Goal: Information Seeking & Learning: Check status

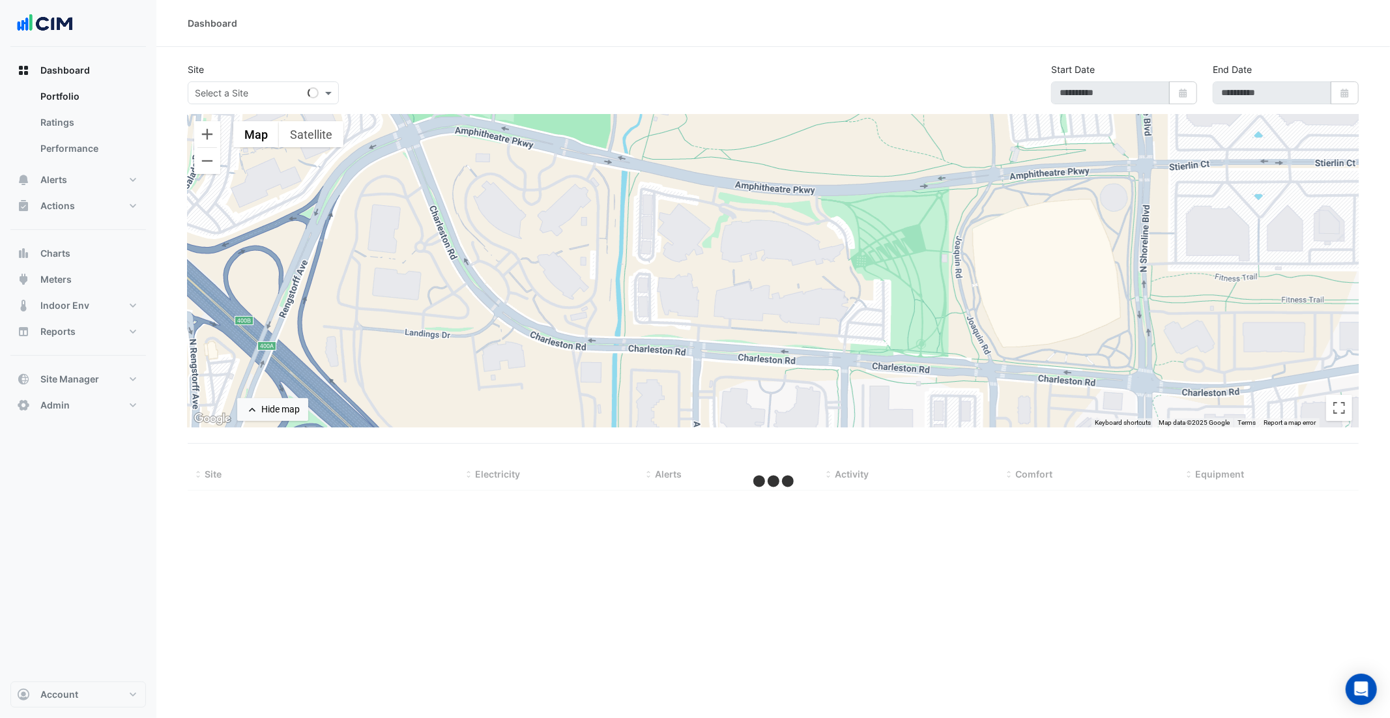
type input "**********"
select select "***"
type input "**********"
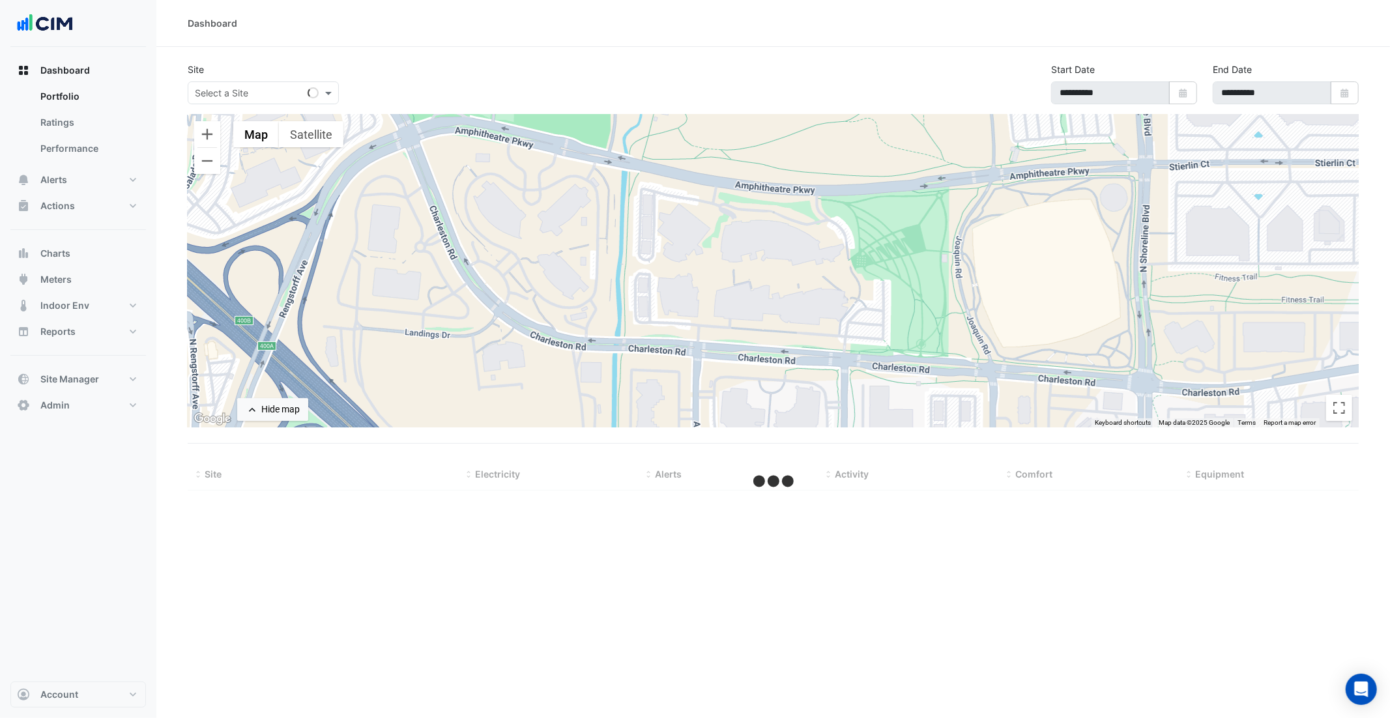
select select "***"
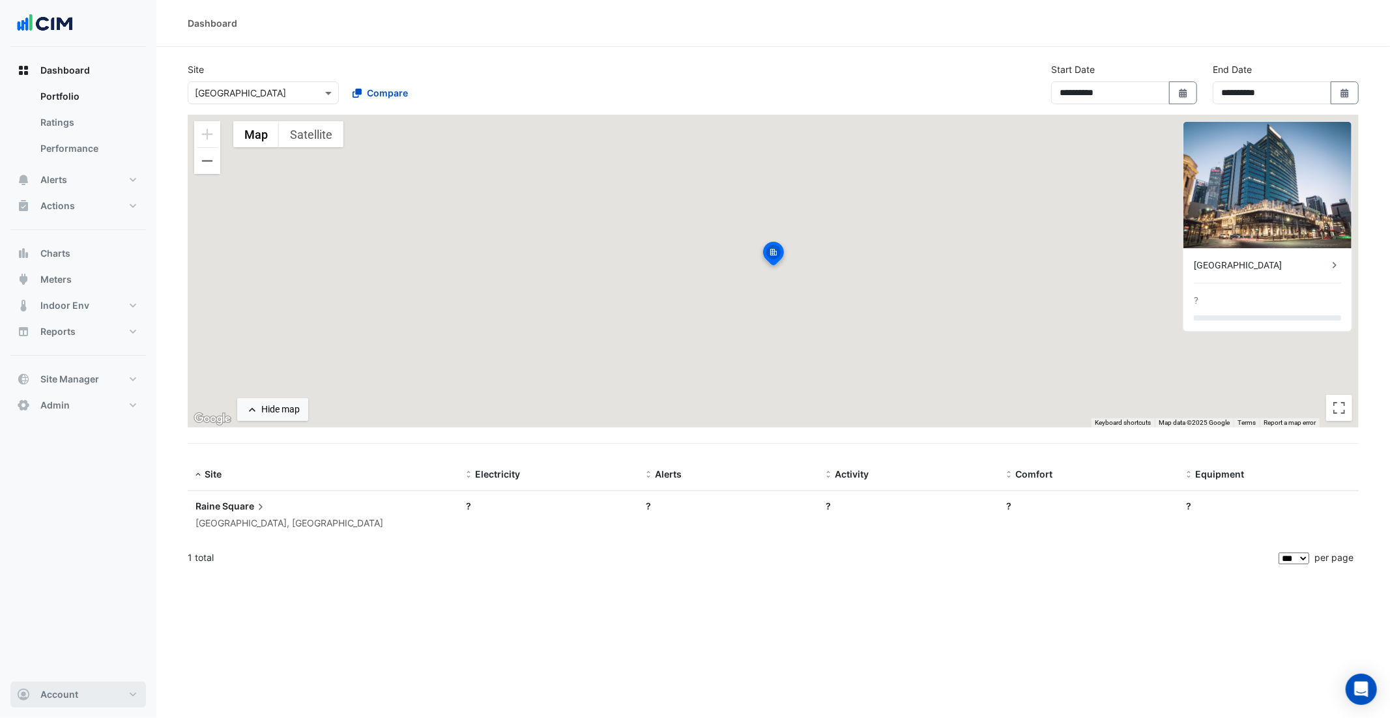
click at [75, 695] on span "Account" at bounding box center [59, 694] width 38 height 13
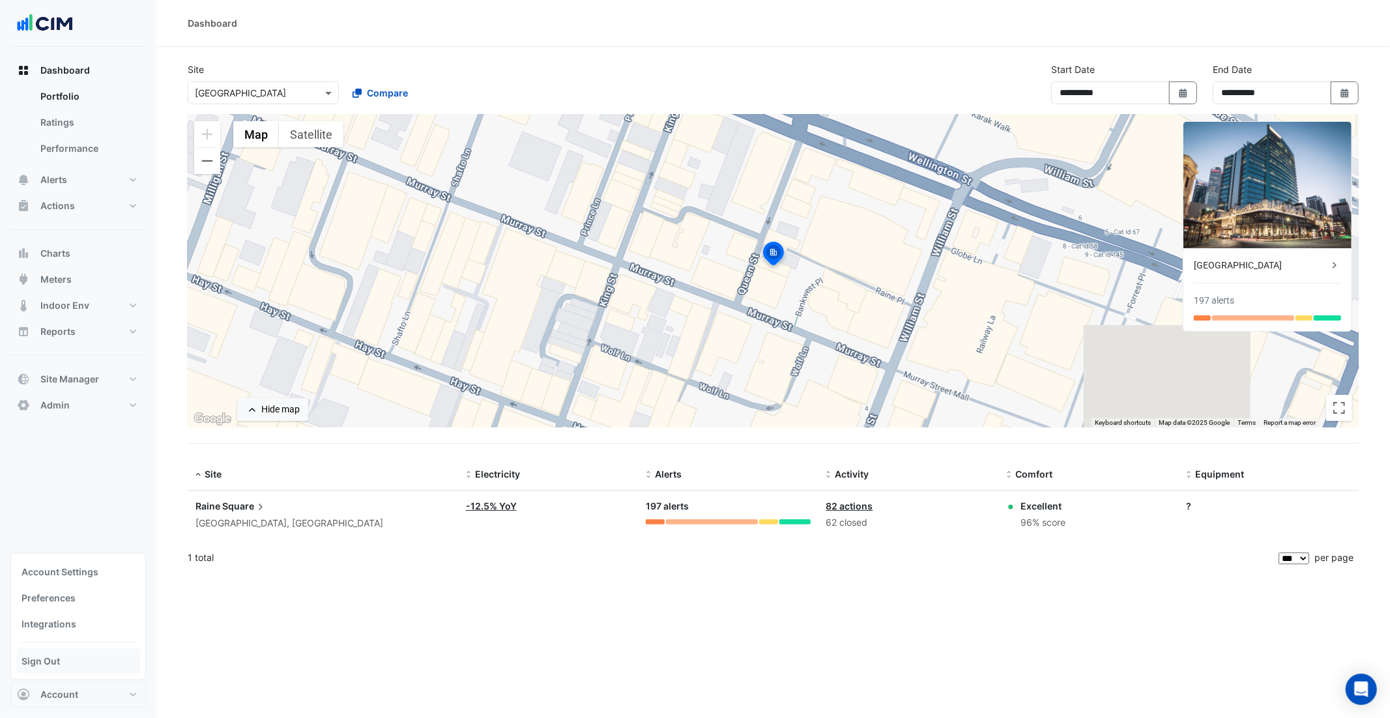
click at [56, 665] on link "Sign Out" at bounding box center [78, 661] width 124 height 26
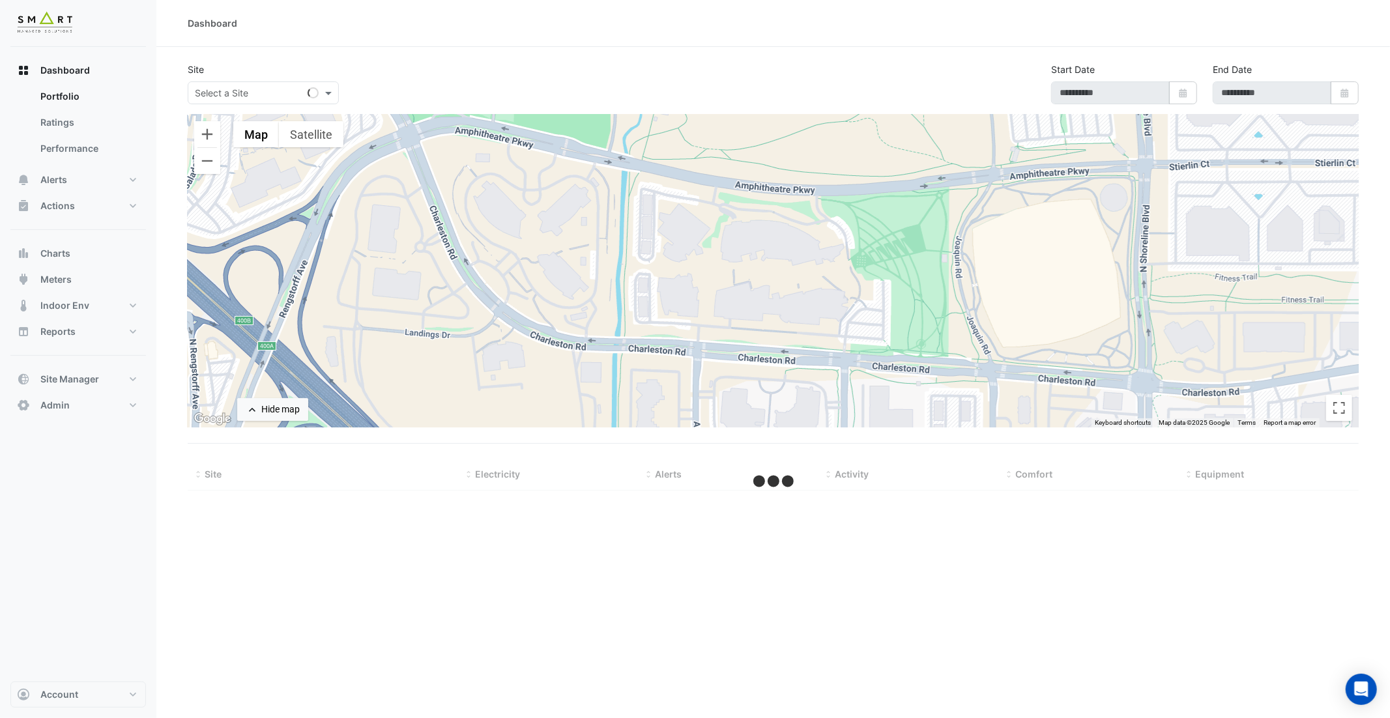
type input "**********"
select select "***"
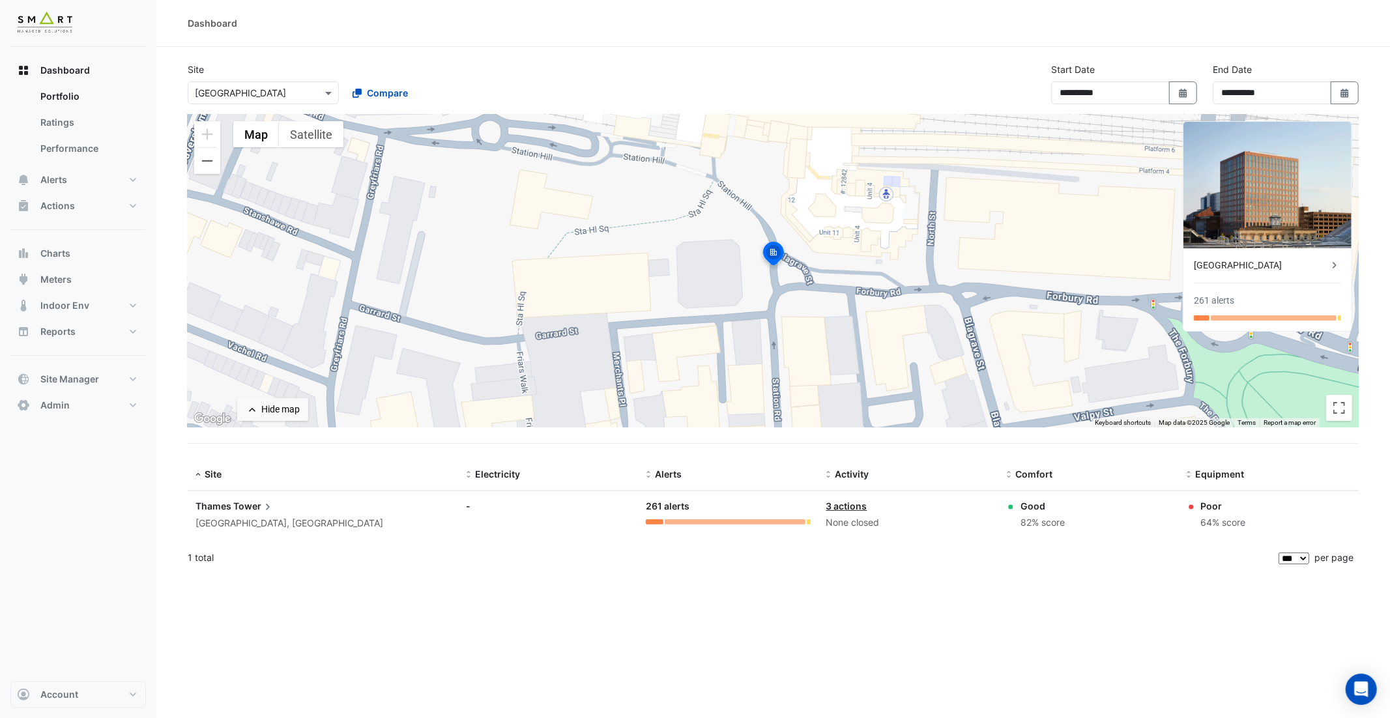
click at [318, 87] on div at bounding box center [263, 92] width 150 height 15
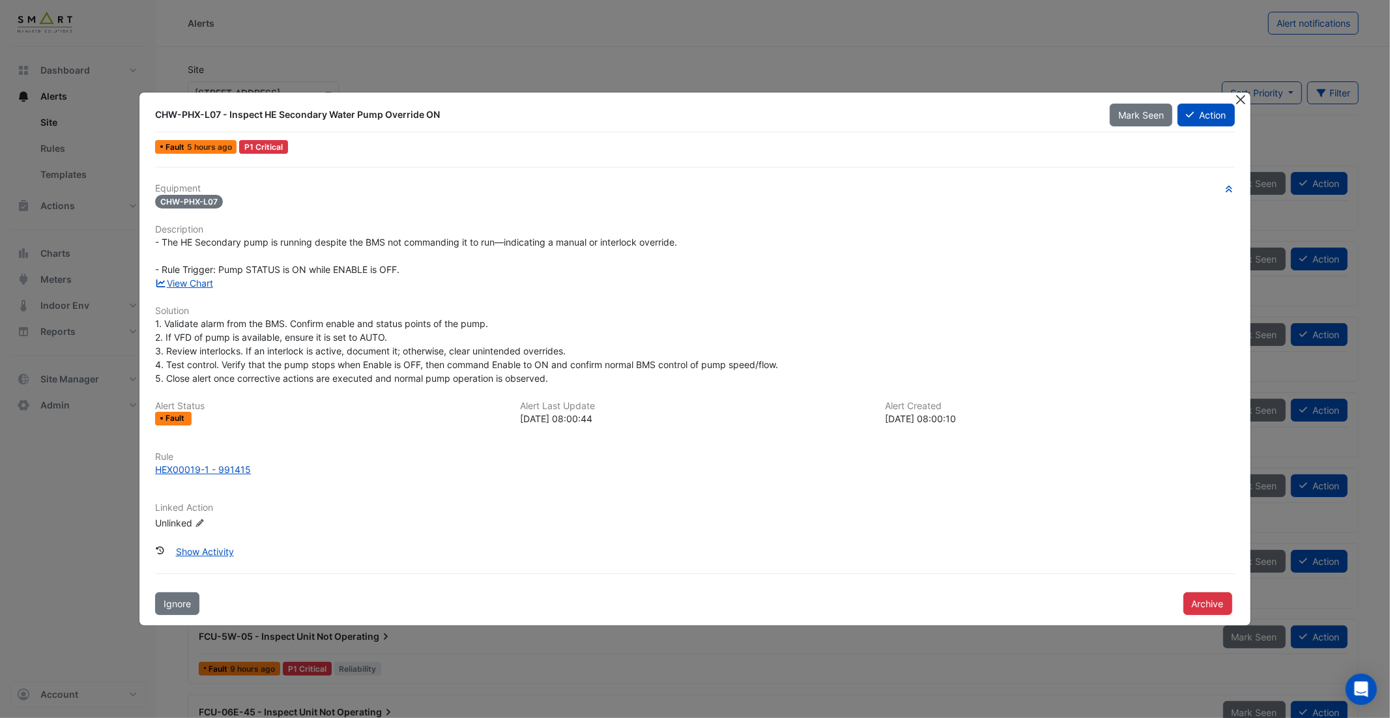
click at [1242, 104] on button "Close" at bounding box center [1241, 100] width 14 height 14
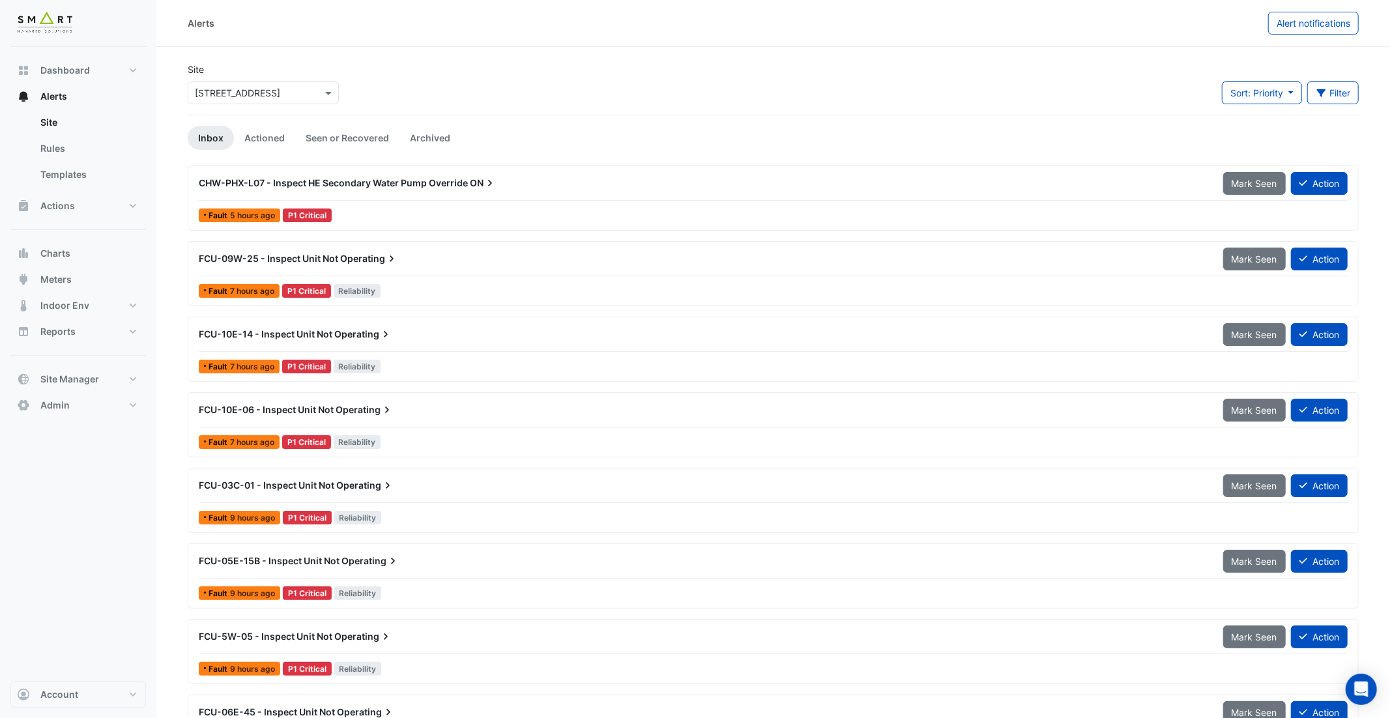
click at [717, 183] on div "CHW-PHX-L07 - Inspect HE Secondary Water Pump Override ON" at bounding box center [703, 183] width 1009 height 13
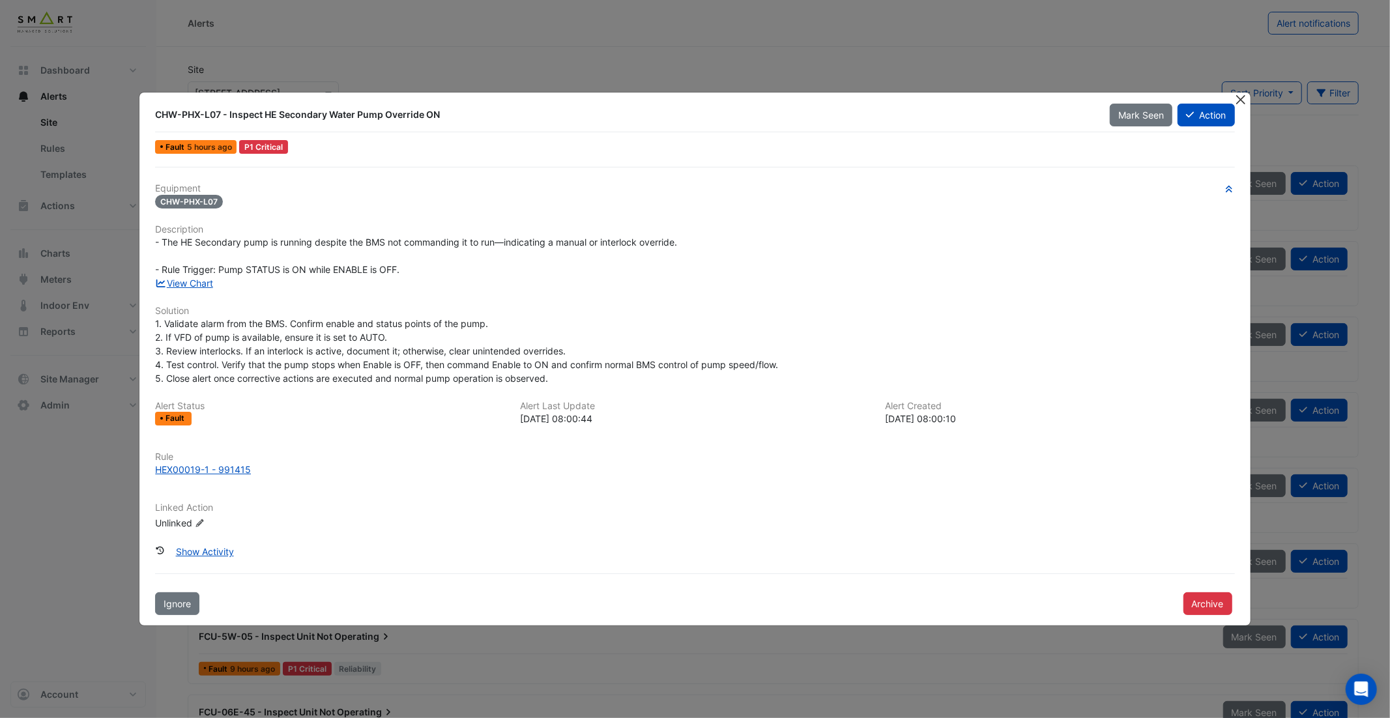
click at [1239, 96] on button "Close" at bounding box center [1241, 100] width 14 height 14
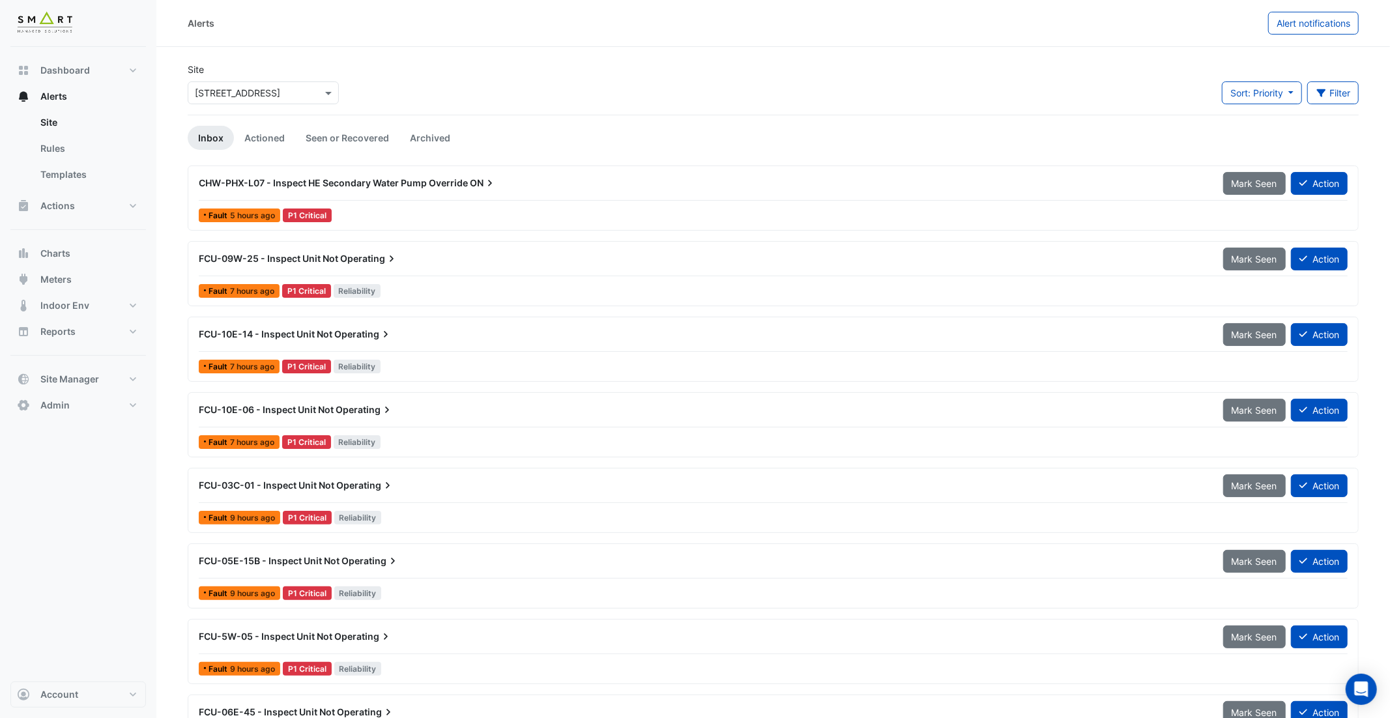
click at [592, 187] on div "CHW-PHX-L07 - Inspect HE Secondary Water Pump Override ON" at bounding box center [703, 183] width 1009 height 13
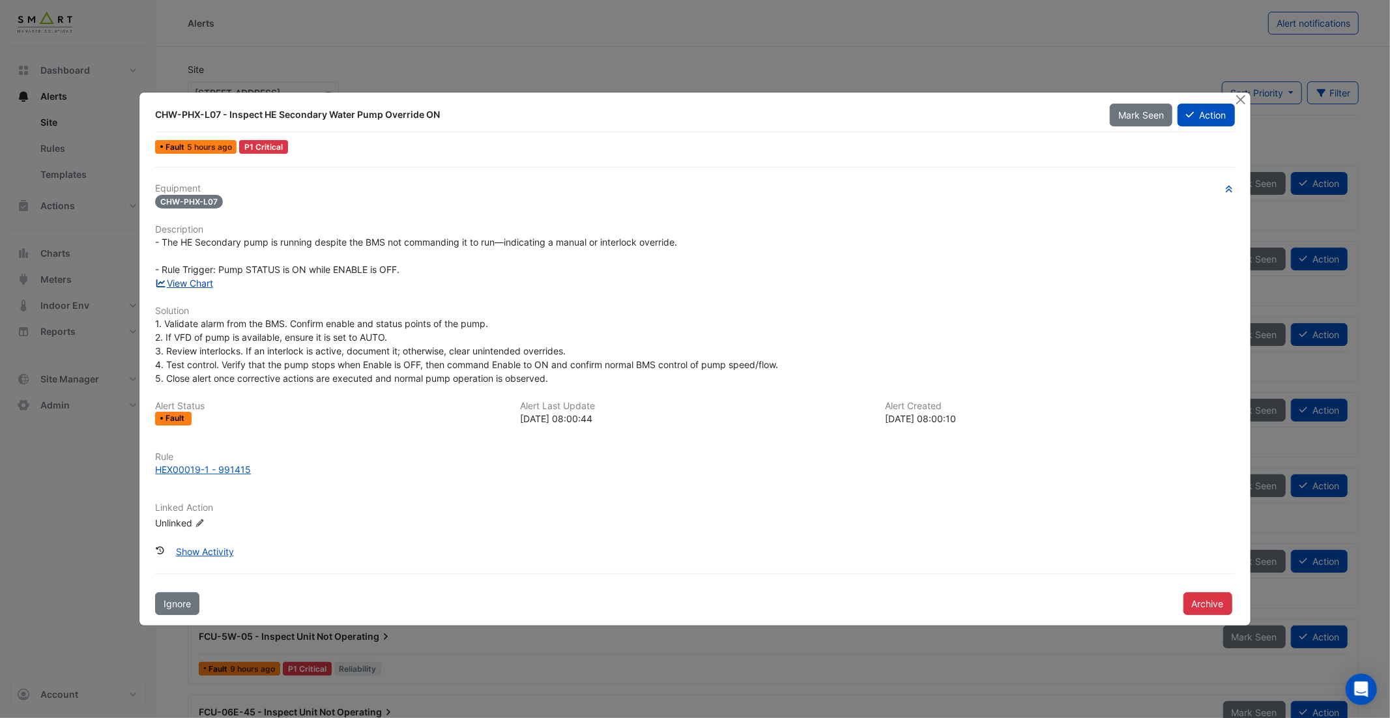
click at [182, 278] on link "View Chart" at bounding box center [184, 283] width 58 height 11
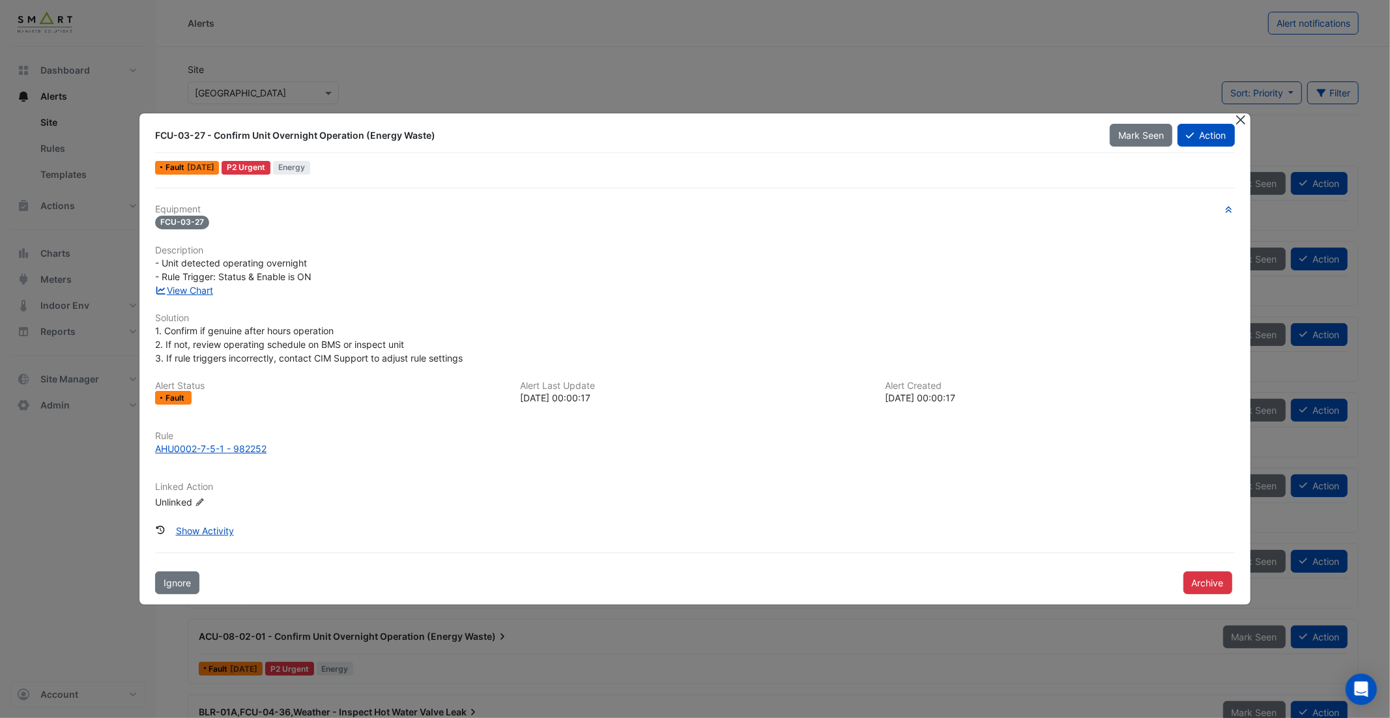
click at [1238, 126] on button "Close" at bounding box center [1241, 120] width 14 height 14
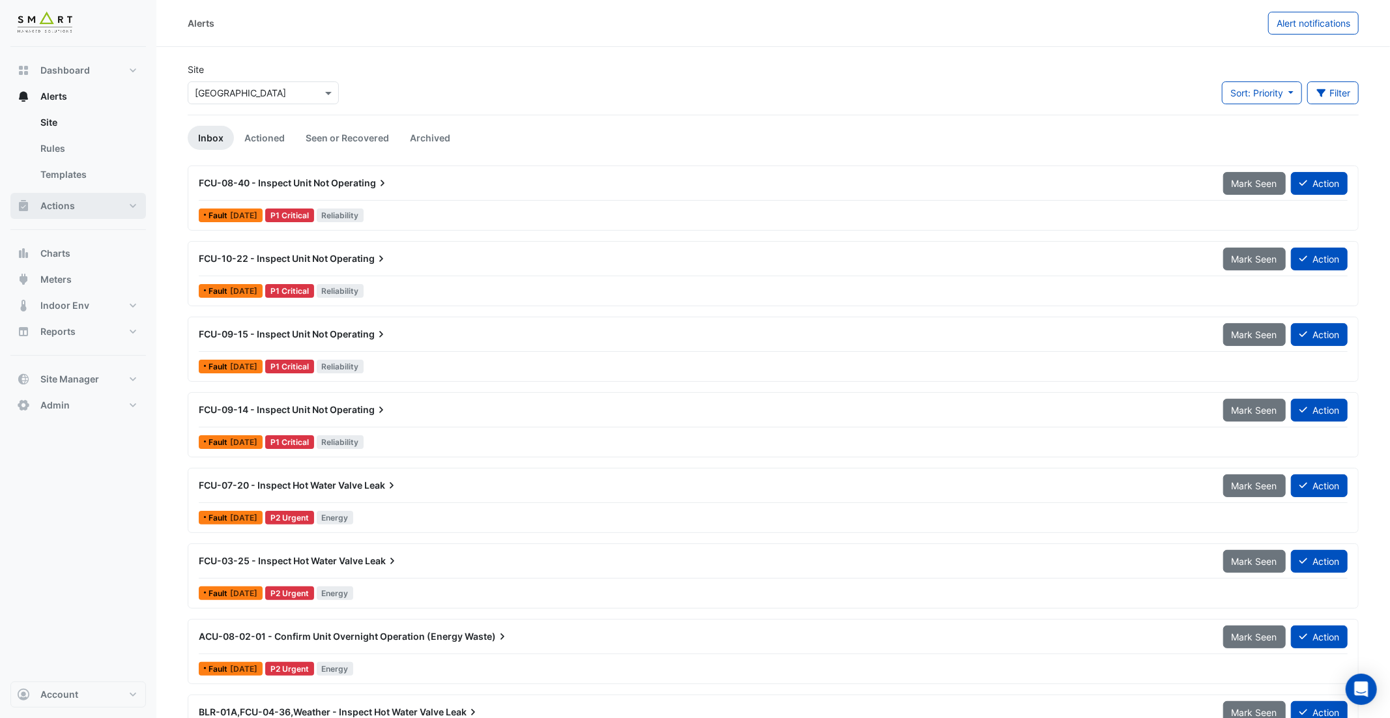
click at [68, 201] on span "Actions" at bounding box center [57, 205] width 35 height 13
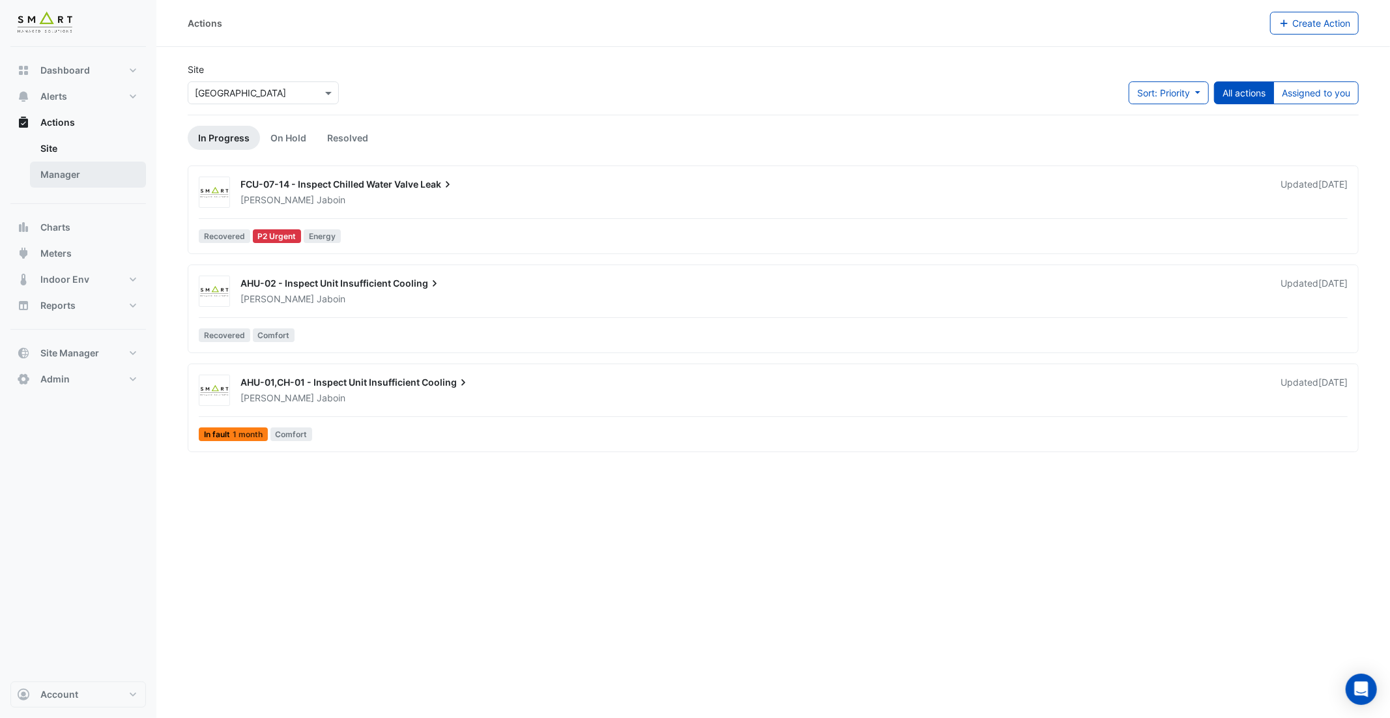
click at [84, 185] on link "Manager" at bounding box center [88, 175] width 116 height 26
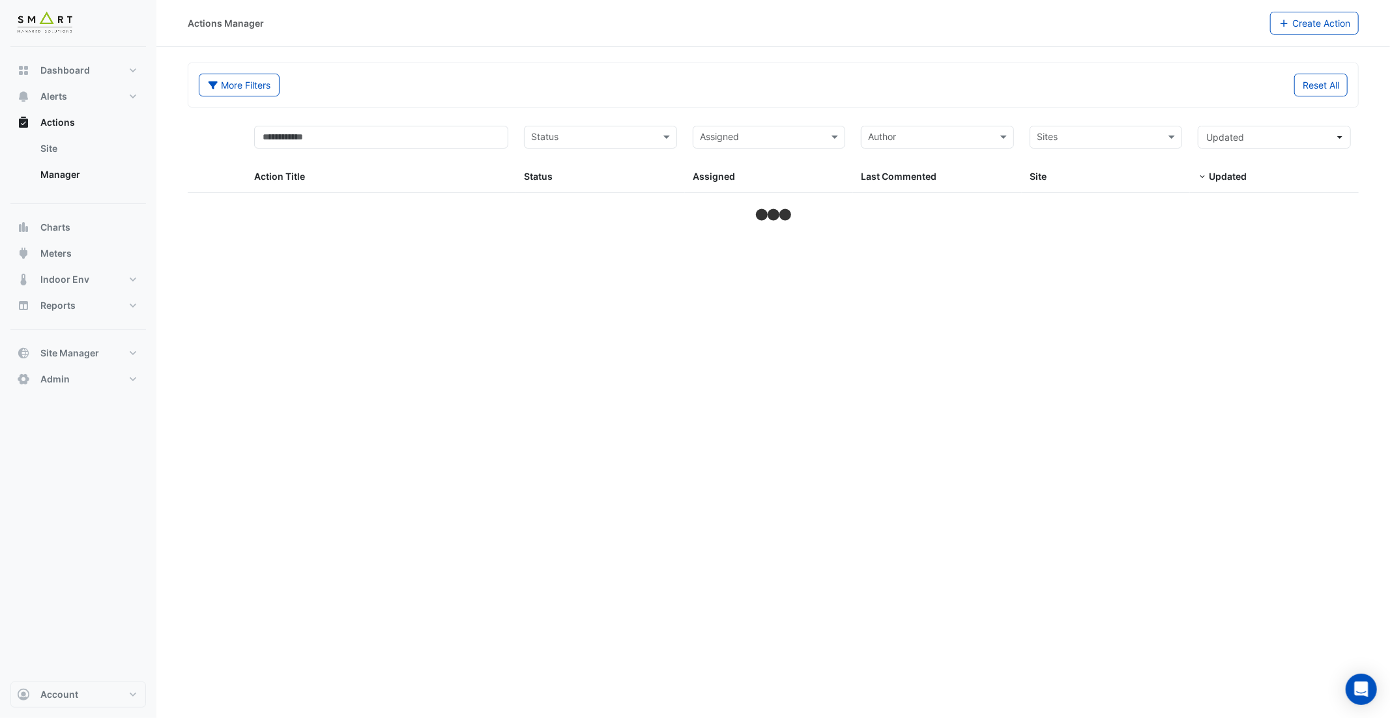
select select "***"
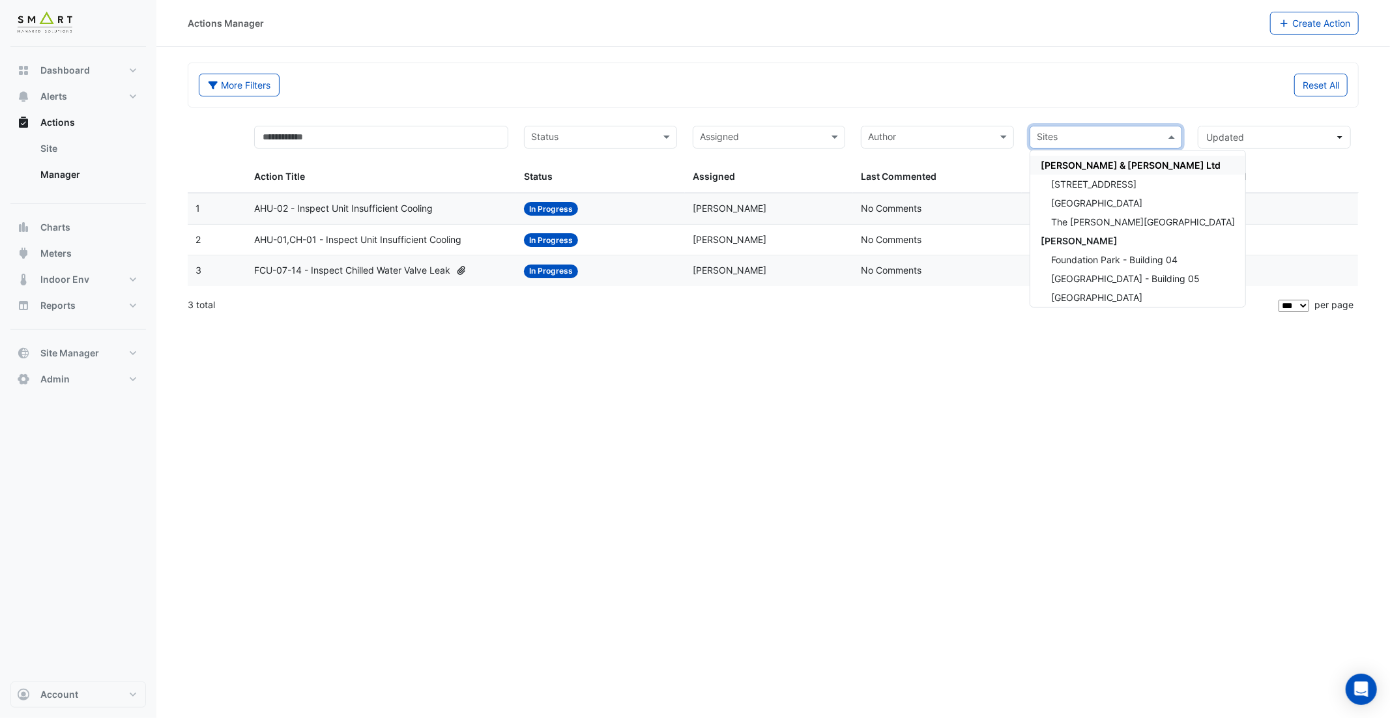
click at [1066, 137] on input "text" at bounding box center [1099, 138] width 124 height 15
click at [1076, 178] on span "12 Hammersmith Grove" at bounding box center [1093, 179] width 85 height 11
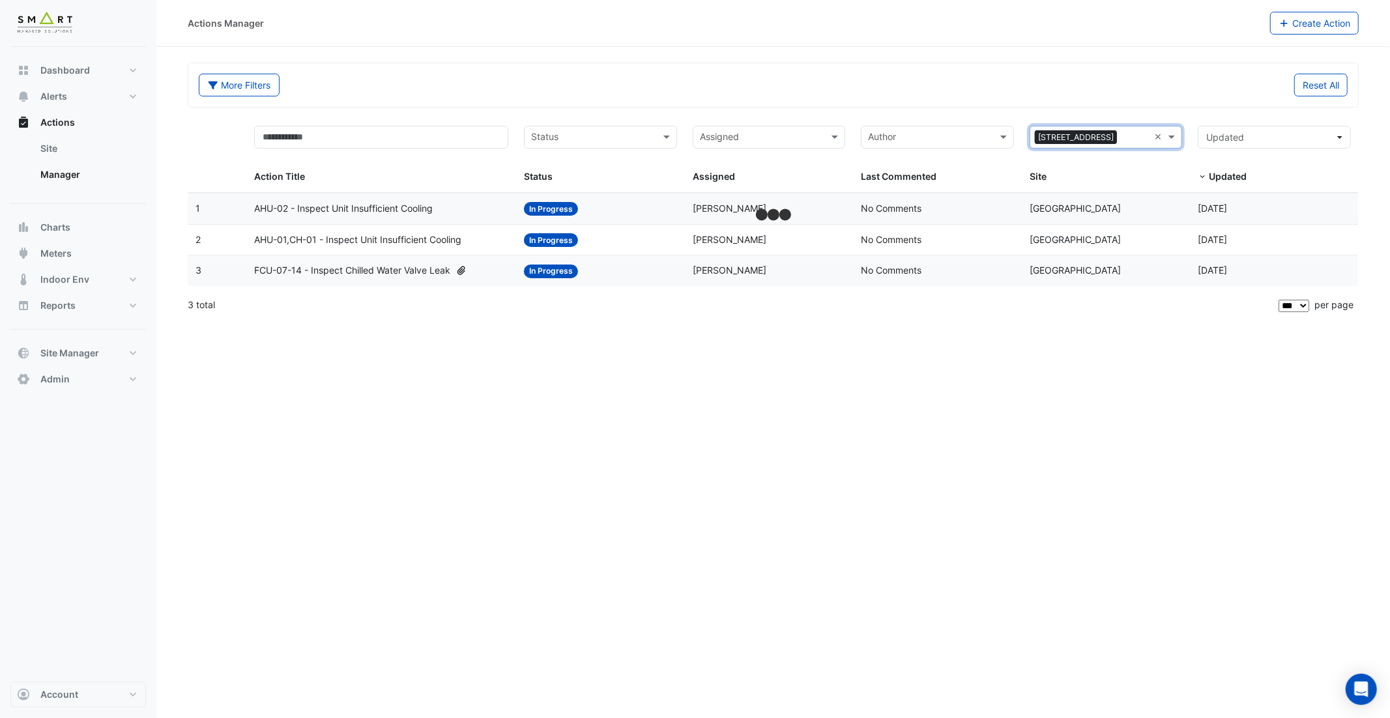
click at [1147, 134] on input "text" at bounding box center [1135, 138] width 27 height 15
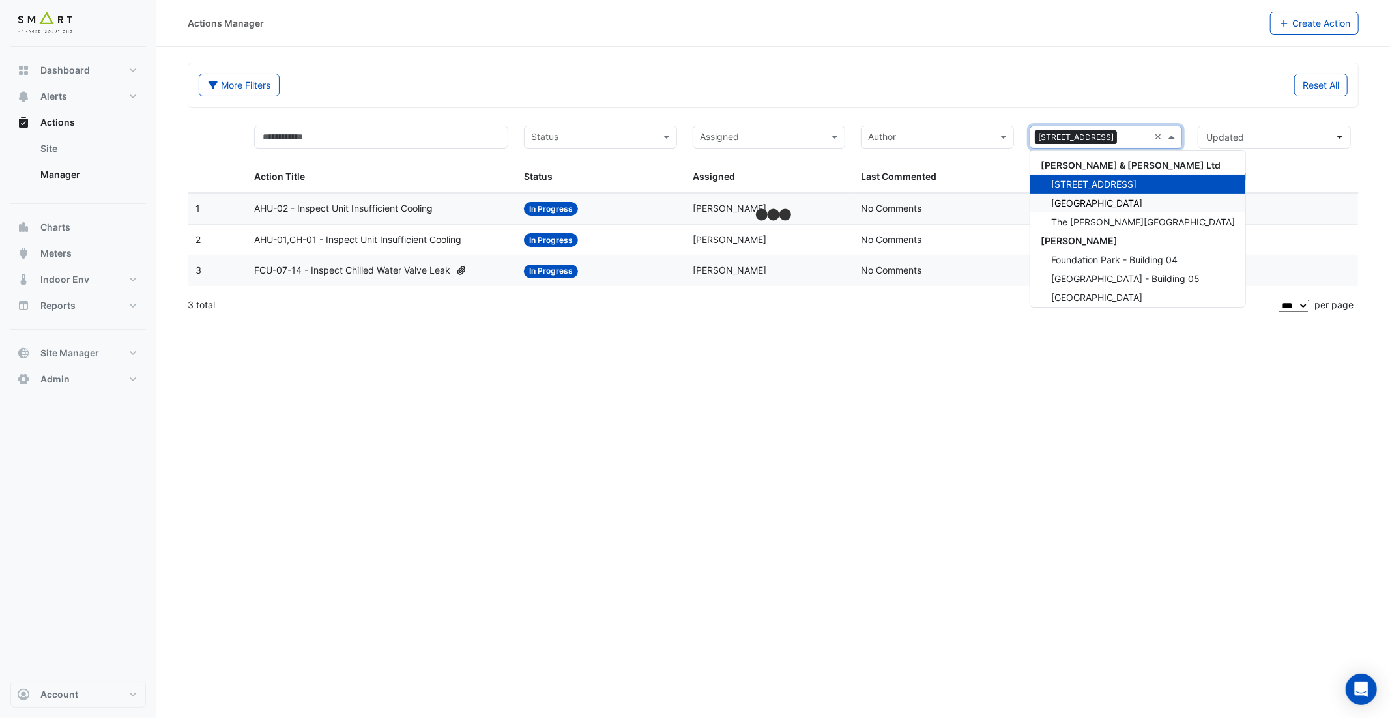
click at [1122, 209] on div "Thames Tower" at bounding box center [1137, 203] width 215 height 19
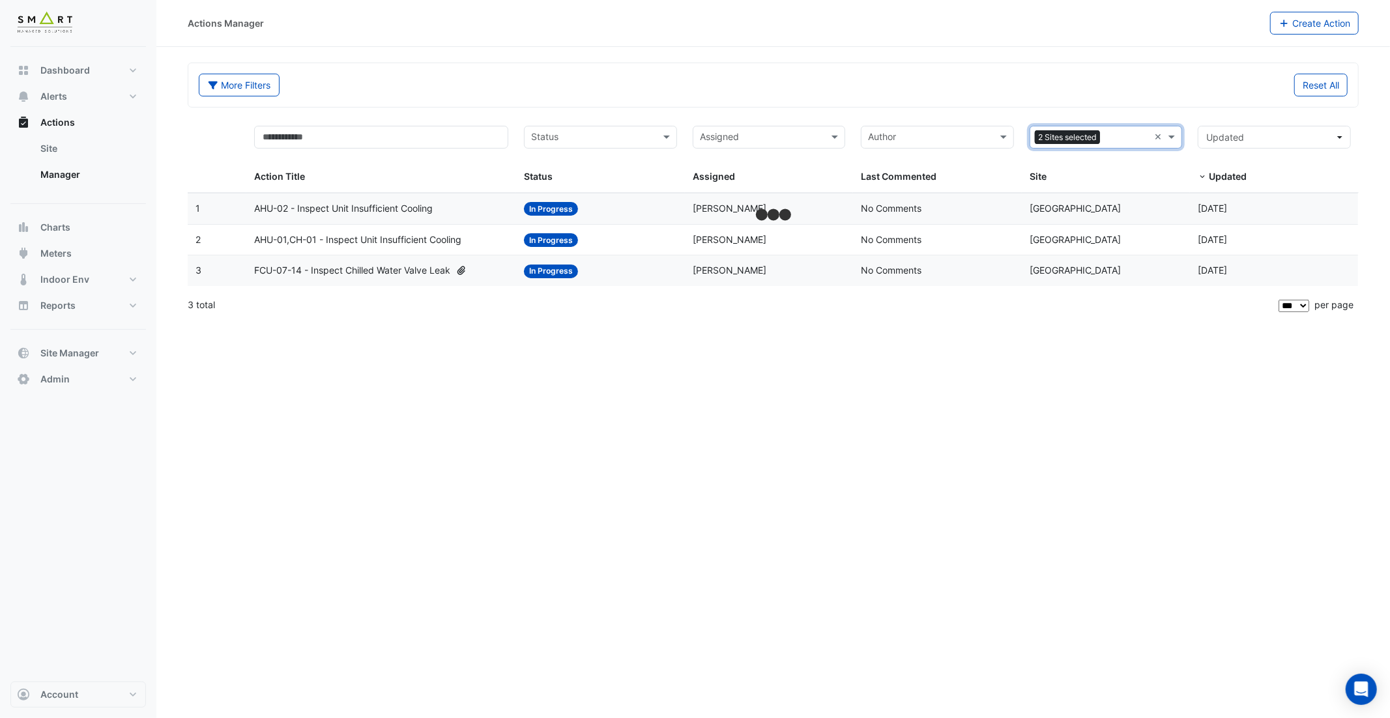
click at [1133, 137] on input "text" at bounding box center [1127, 138] width 44 height 15
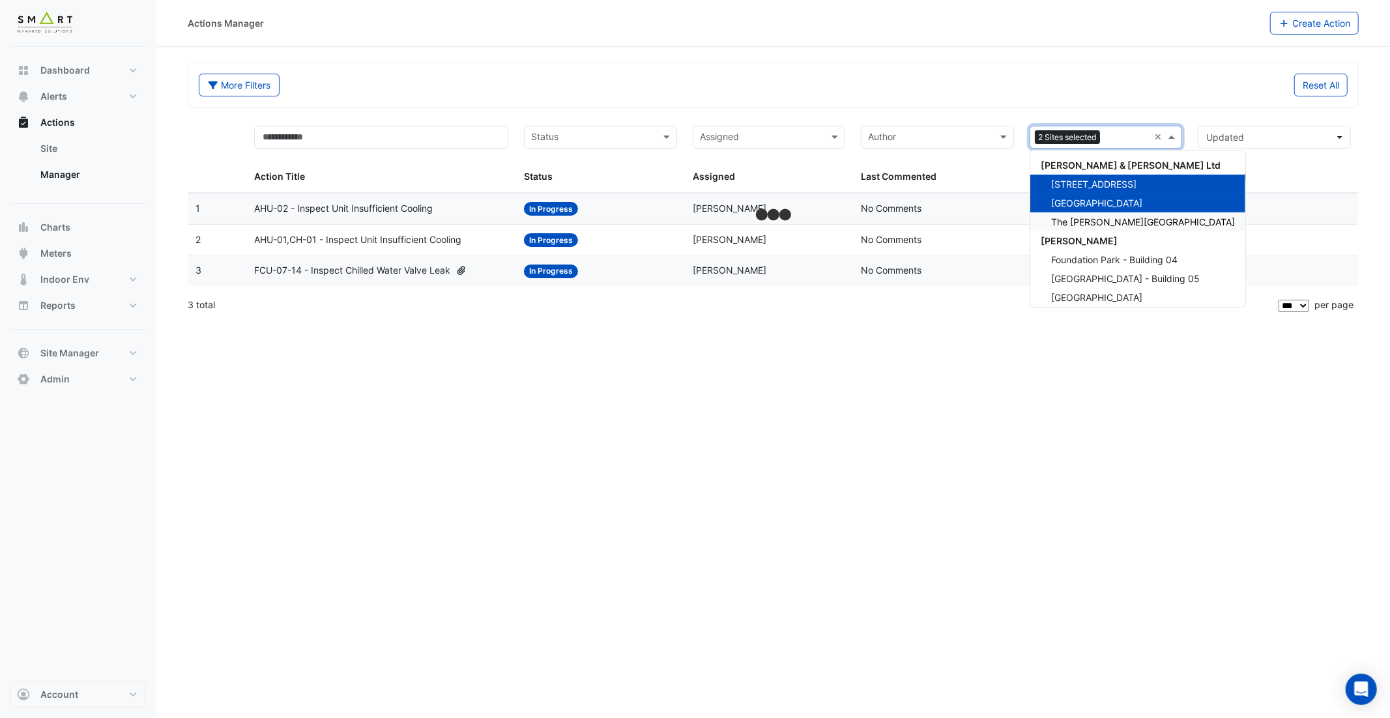
click at [1112, 223] on span "The Porter Building" at bounding box center [1143, 221] width 184 height 11
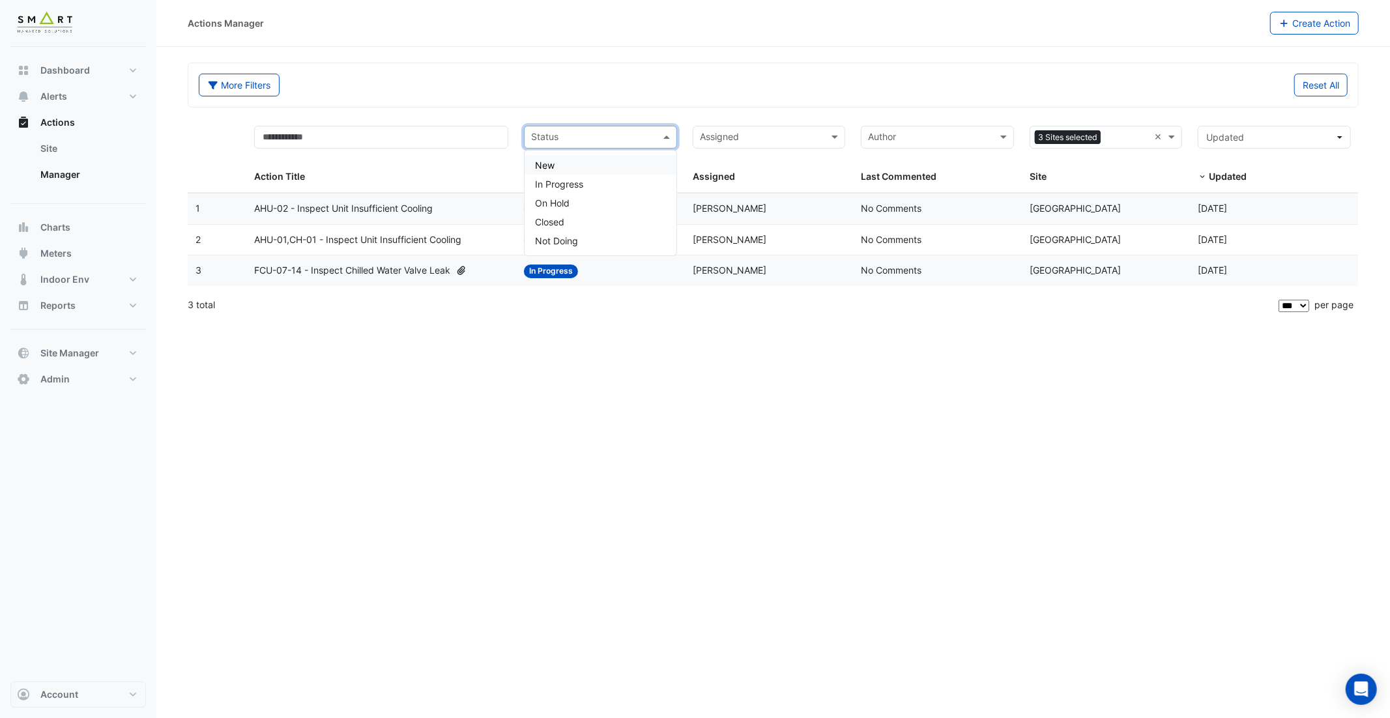
click at [599, 145] on input "text" at bounding box center [593, 138] width 124 height 15
click at [576, 217] on div "Closed" at bounding box center [601, 221] width 152 height 19
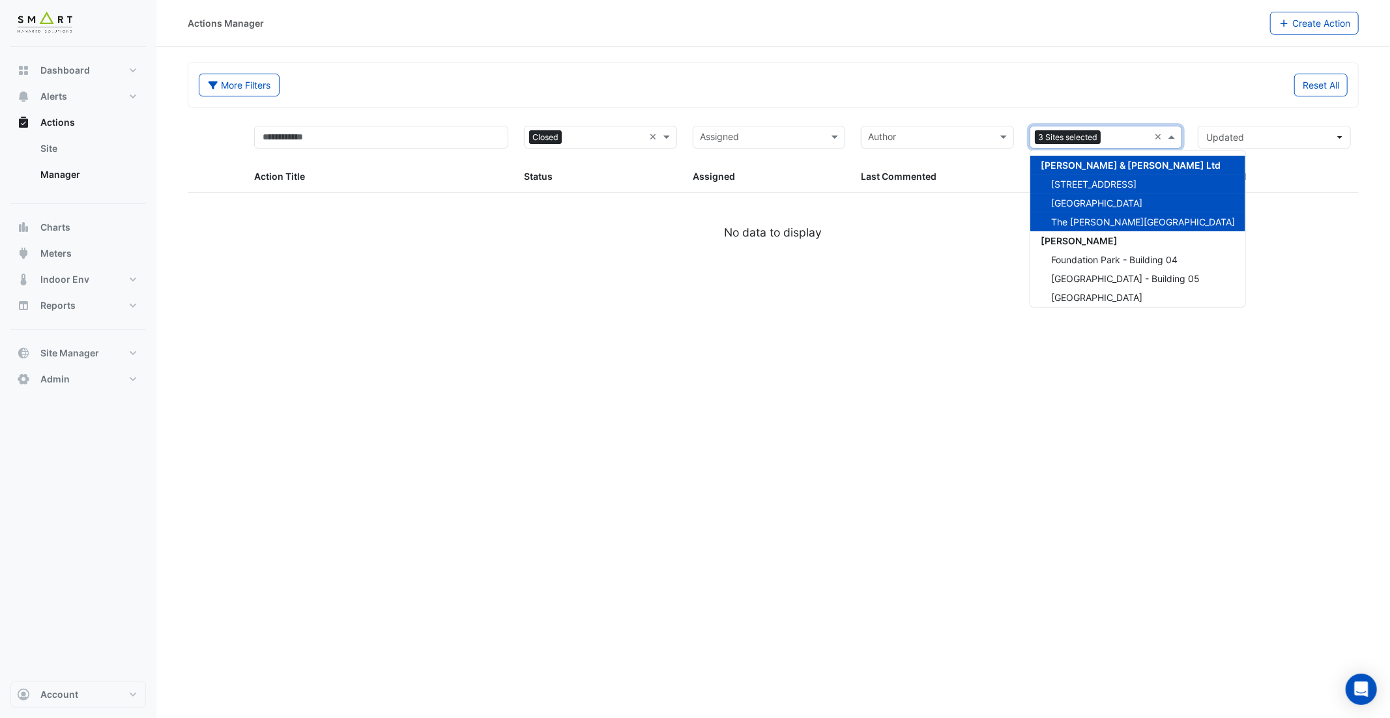
click at [1134, 138] on input "text" at bounding box center [1128, 138] width 44 height 15
click at [1101, 273] on span "Foundation Park - Building 05" at bounding box center [1125, 278] width 149 height 11
click at [1119, 144] on input "text" at bounding box center [1128, 138] width 44 height 15
click at [1099, 255] on span "Foundation Park - Building 04" at bounding box center [1114, 259] width 126 height 11
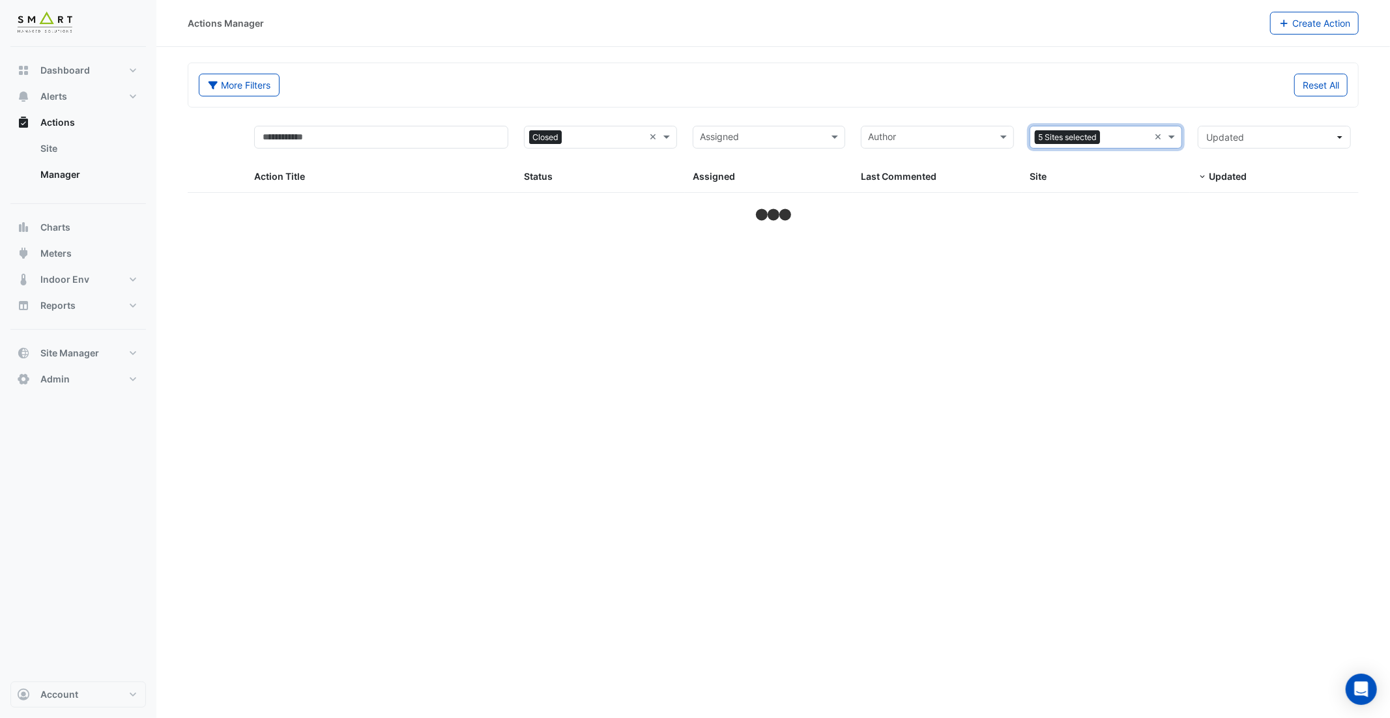
click at [1127, 146] on div at bounding box center [1126, 139] width 46 height 18
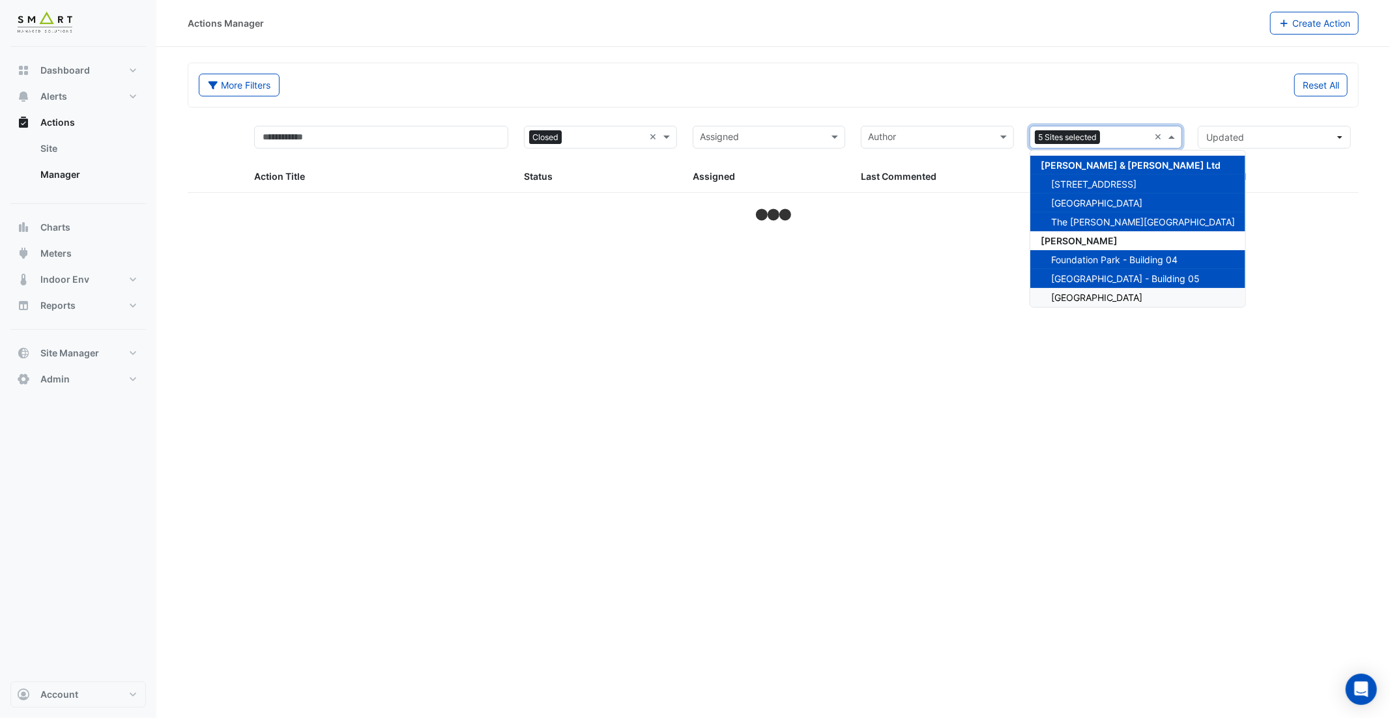
click at [1096, 307] on ng-dropdown-panel "Cushman & Wakefield Ltd 12 Hammersmith Grove Thames Tower The Porter Building M…" at bounding box center [1138, 229] width 216 height 158
click at [1093, 300] on span "Marble Arch Place" at bounding box center [1096, 297] width 91 height 11
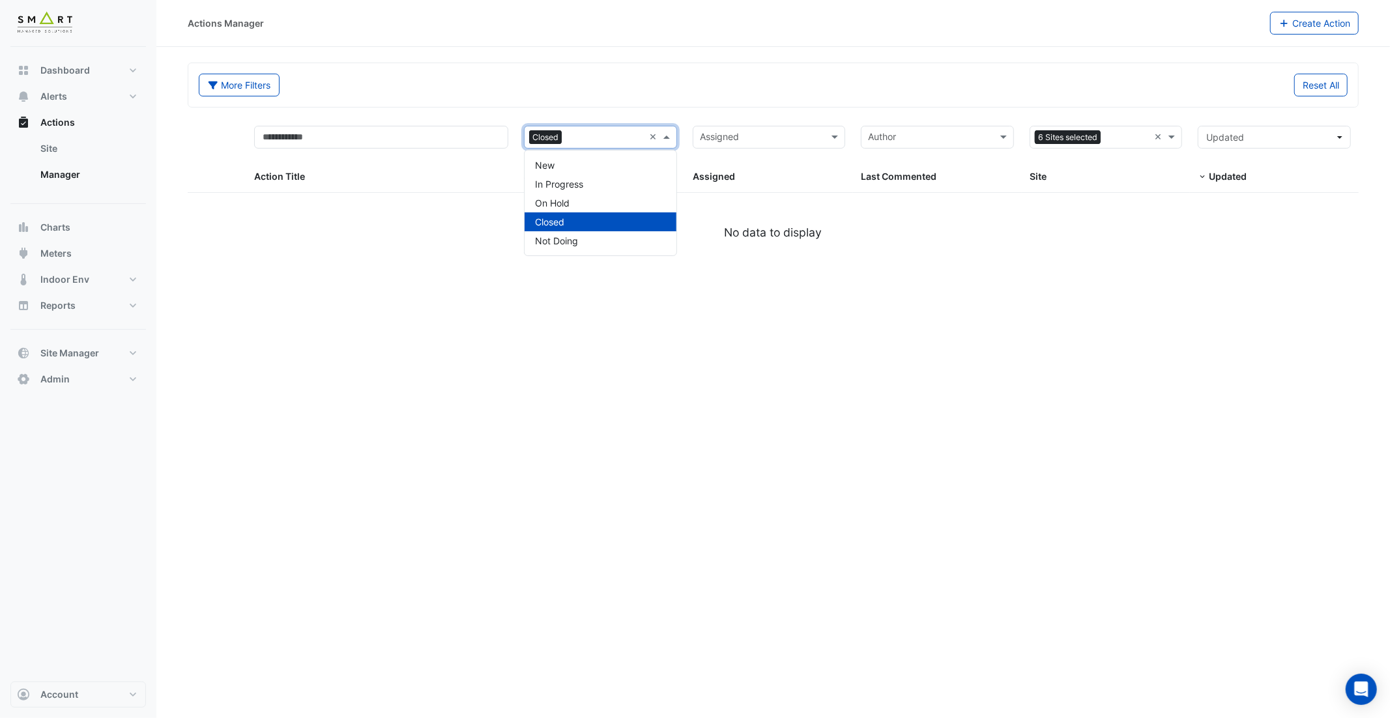
click at [667, 135] on span at bounding box center [668, 137] width 16 height 15
click at [632, 161] on div "New" at bounding box center [601, 165] width 152 height 19
click at [675, 134] on span at bounding box center [668, 137] width 16 height 15
click at [652, 183] on div "In Progress" at bounding box center [601, 184] width 152 height 19
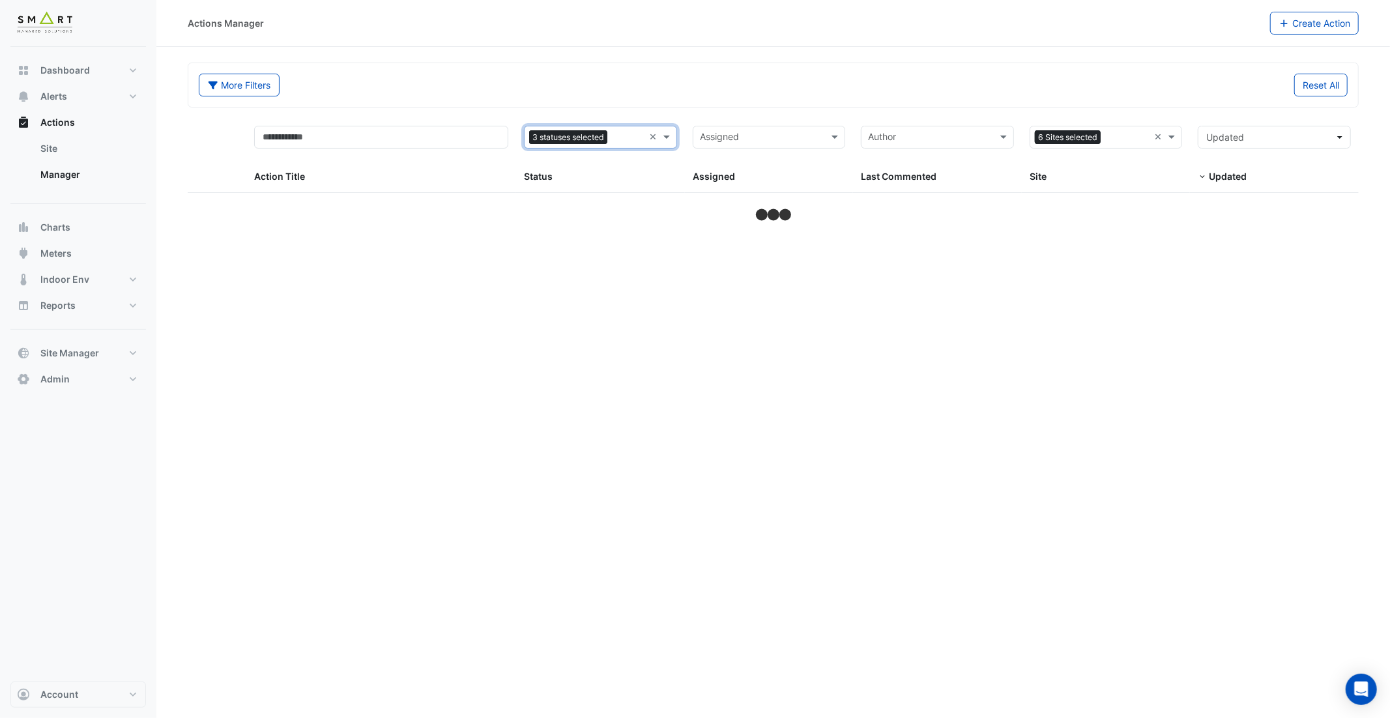
select select "***"
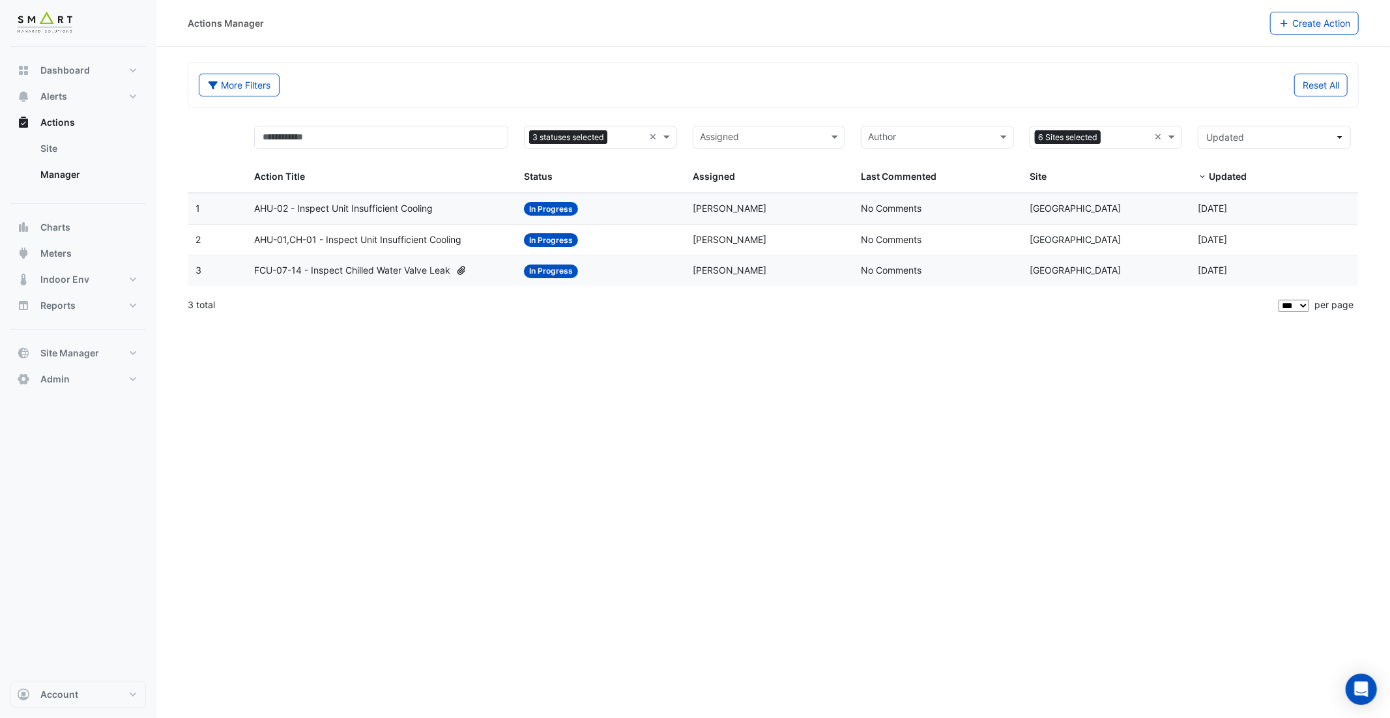
click at [376, 210] on span "AHU-02 - Inspect Unit Insufficient Cooling" at bounding box center [343, 208] width 179 height 15
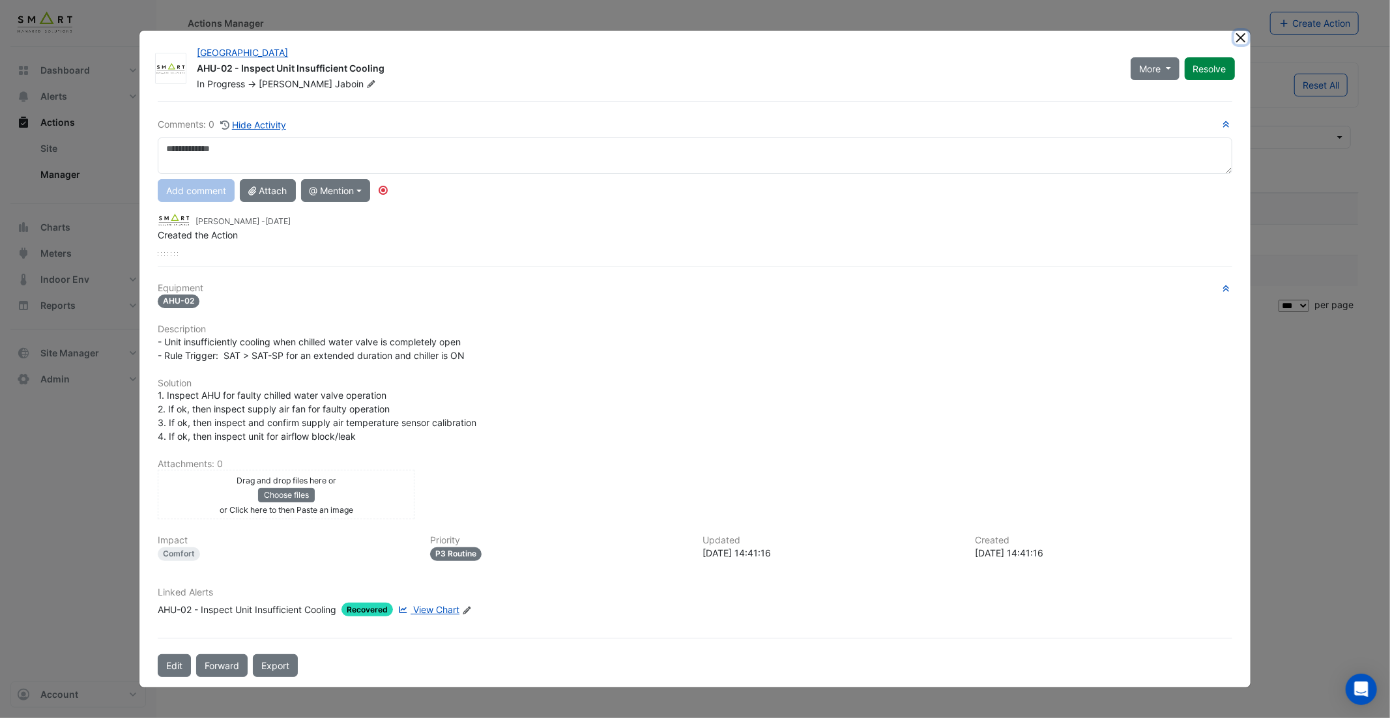
click at [1239, 39] on button "Close" at bounding box center [1241, 38] width 14 height 14
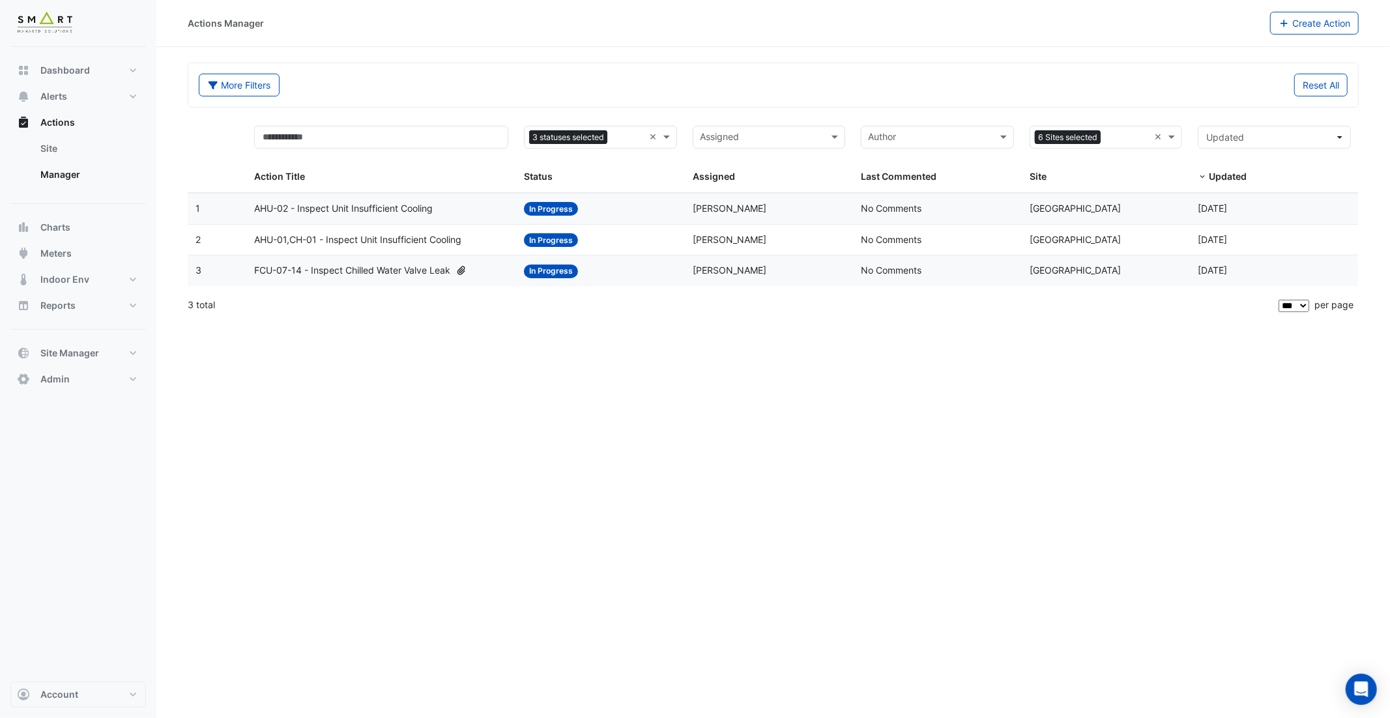
click at [381, 263] on datatable-body-cell "Action Title: FCU-07-14 - Inspect Chilled Water Valve Leak" at bounding box center [381, 270] width 270 height 31
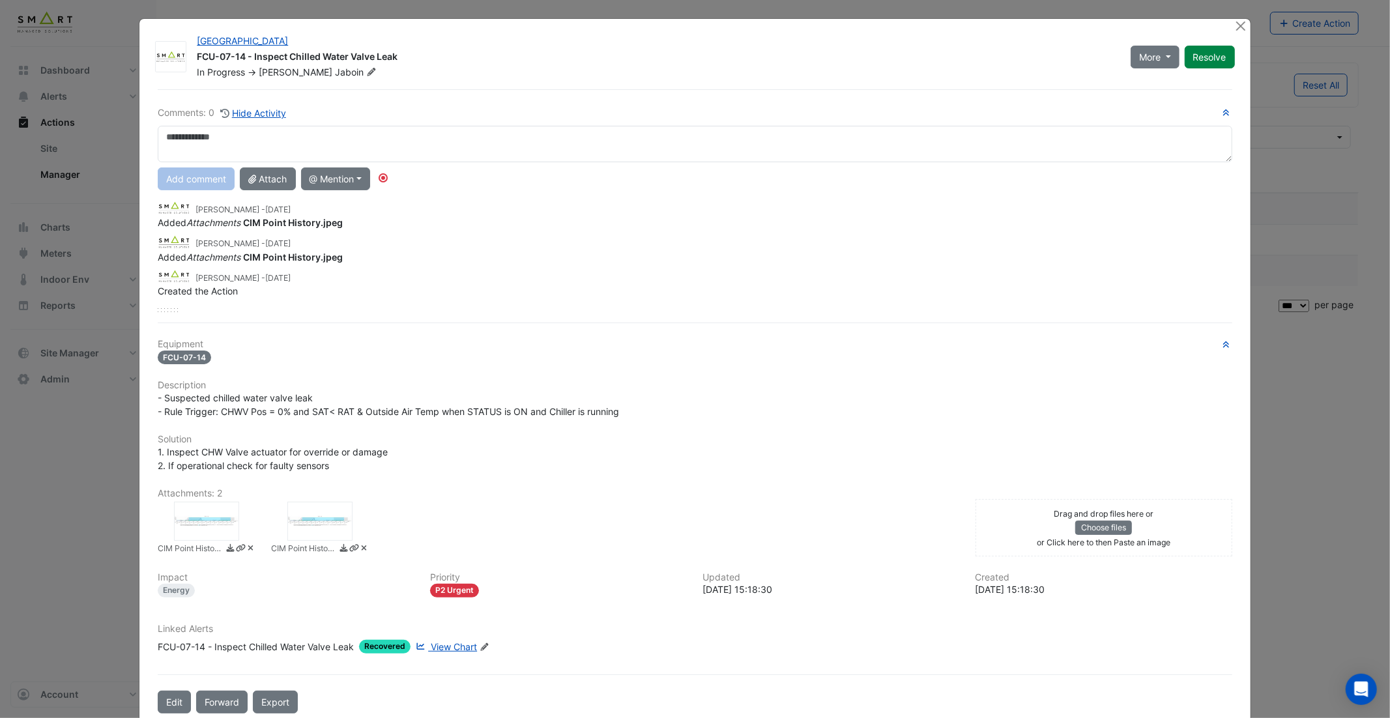
click at [203, 513] on div at bounding box center [206, 521] width 65 height 39
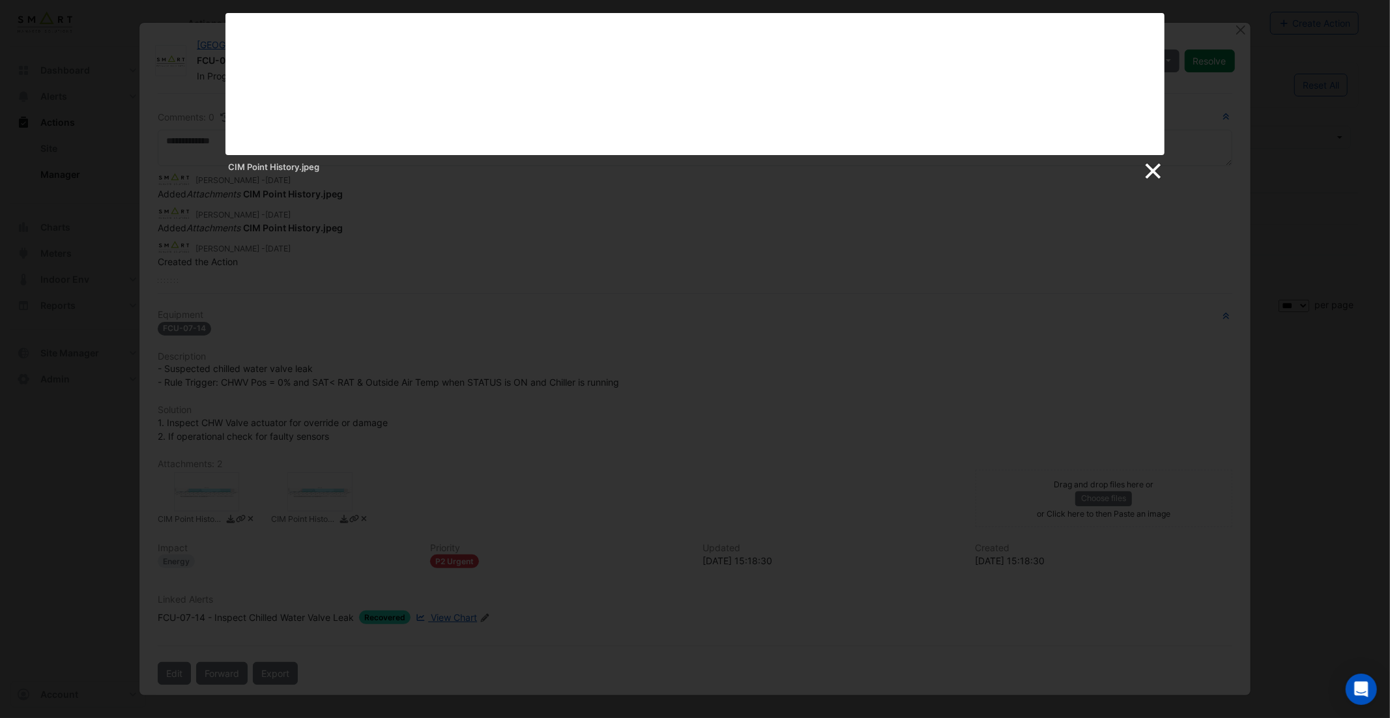
click at [1142, 163] on link at bounding box center [1152, 172] width 20 height 20
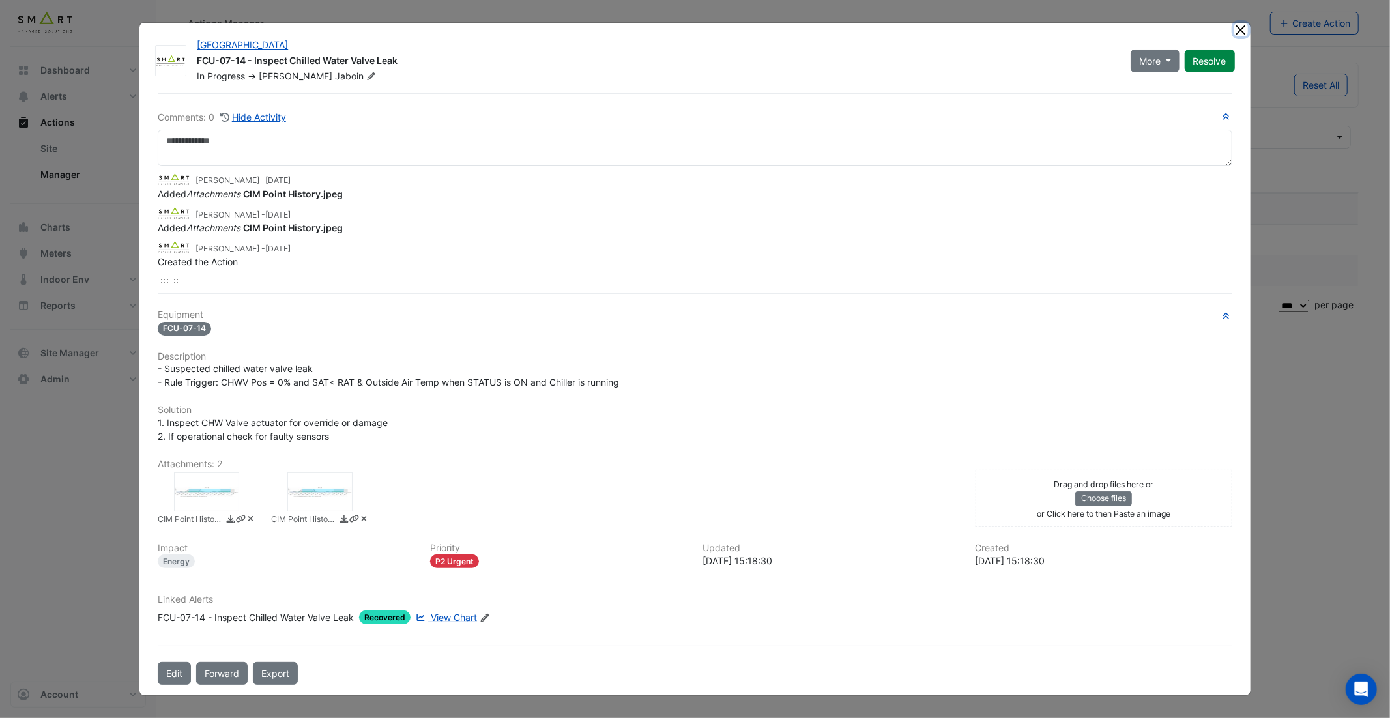
click at [1241, 36] on button "Close" at bounding box center [1241, 30] width 14 height 14
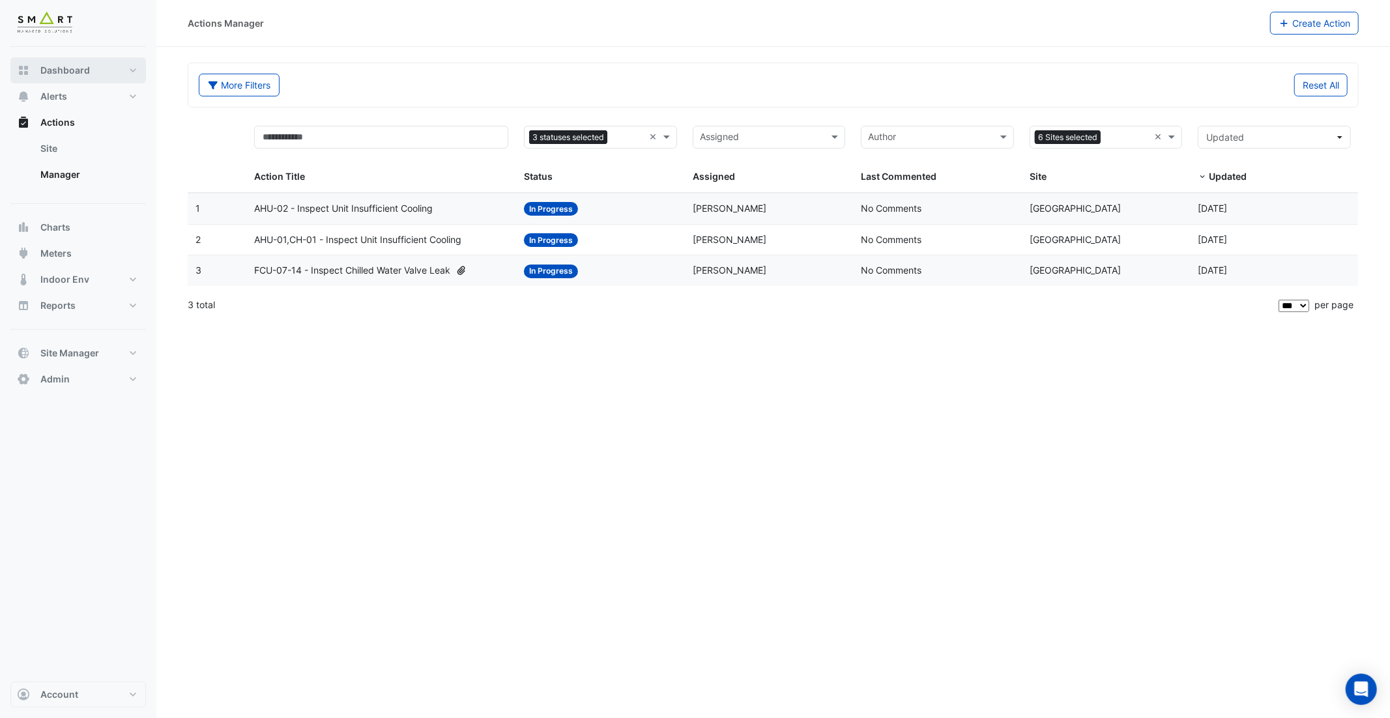
click at [77, 69] on span "Dashboard" at bounding box center [65, 70] width 50 height 13
select select "***"
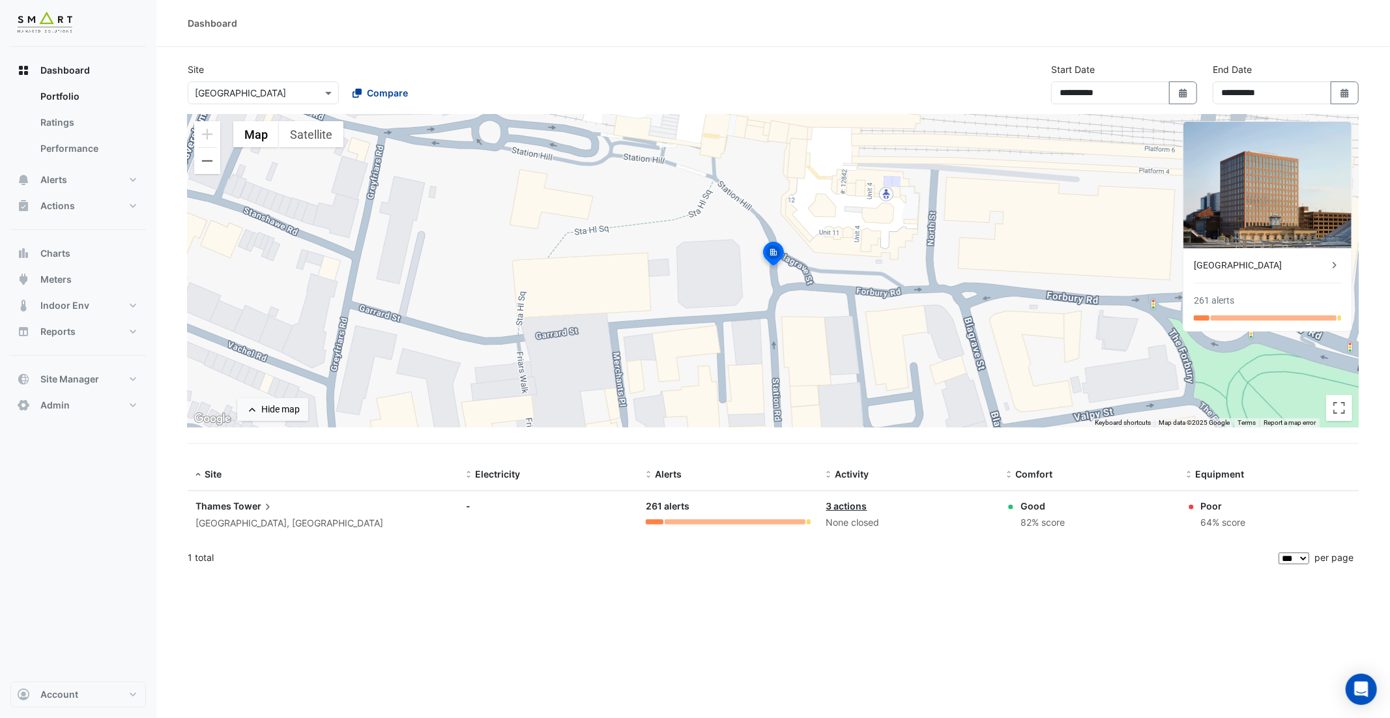
click at [395, 94] on span "Compare" at bounding box center [387, 93] width 41 height 14
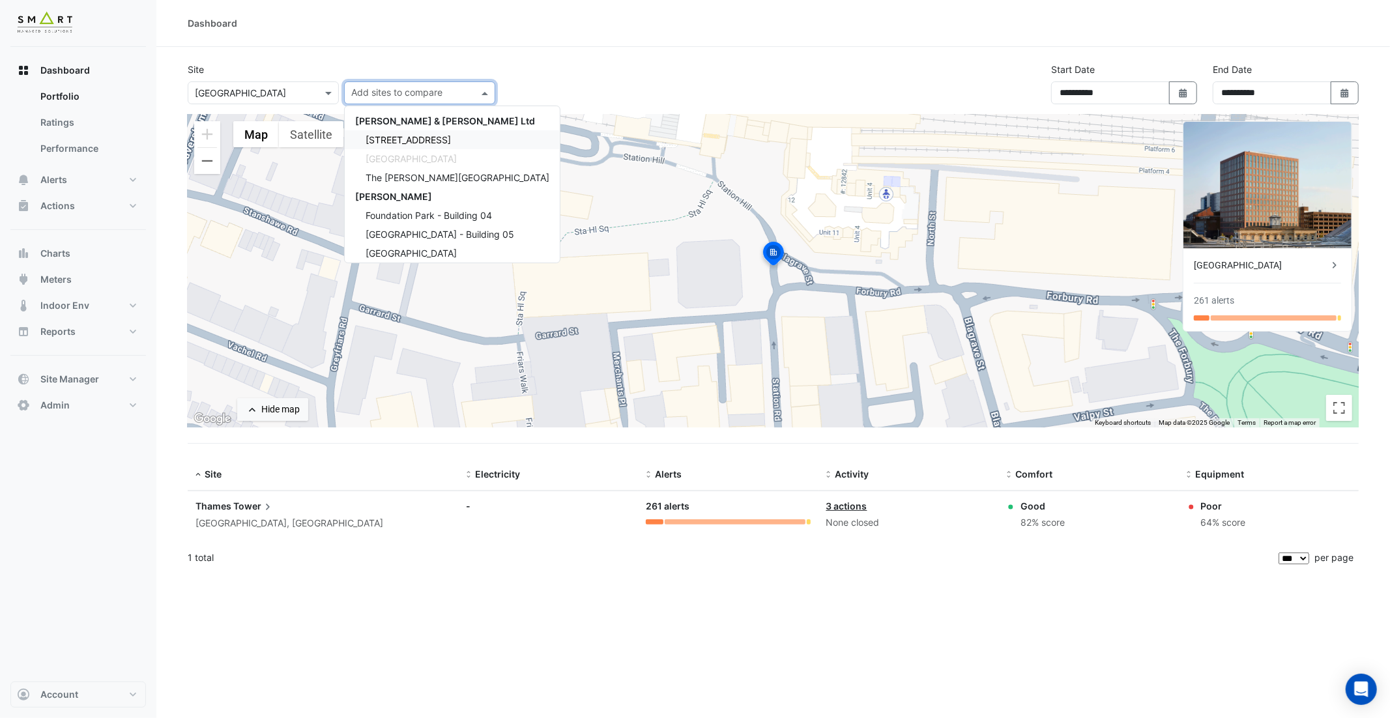
click at [395, 134] on span "12 Hammersmith Grove" at bounding box center [408, 139] width 85 height 11
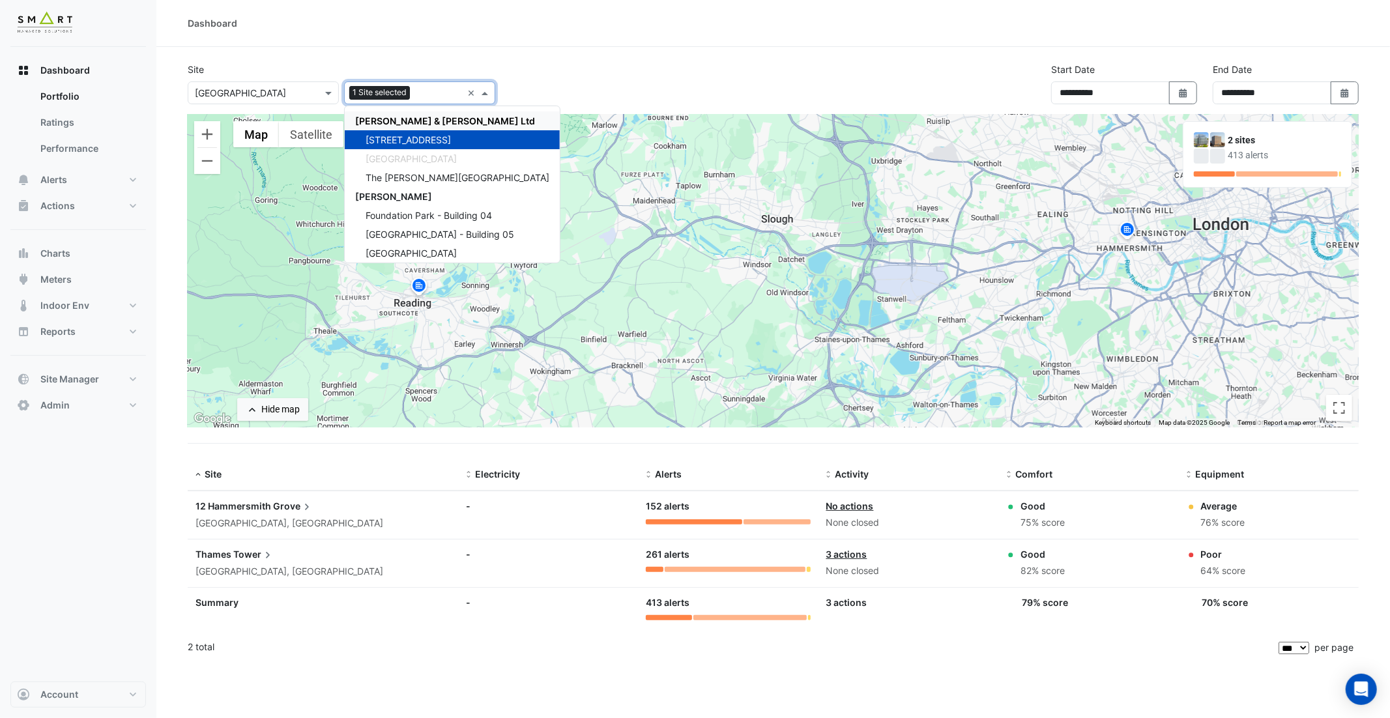
click at [420, 93] on input "text" at bounding box center [438, 94] width 47 height 14
click at [406, 176] on span "The Porter Building" at bounding box center [458, 177] width 184 height 11
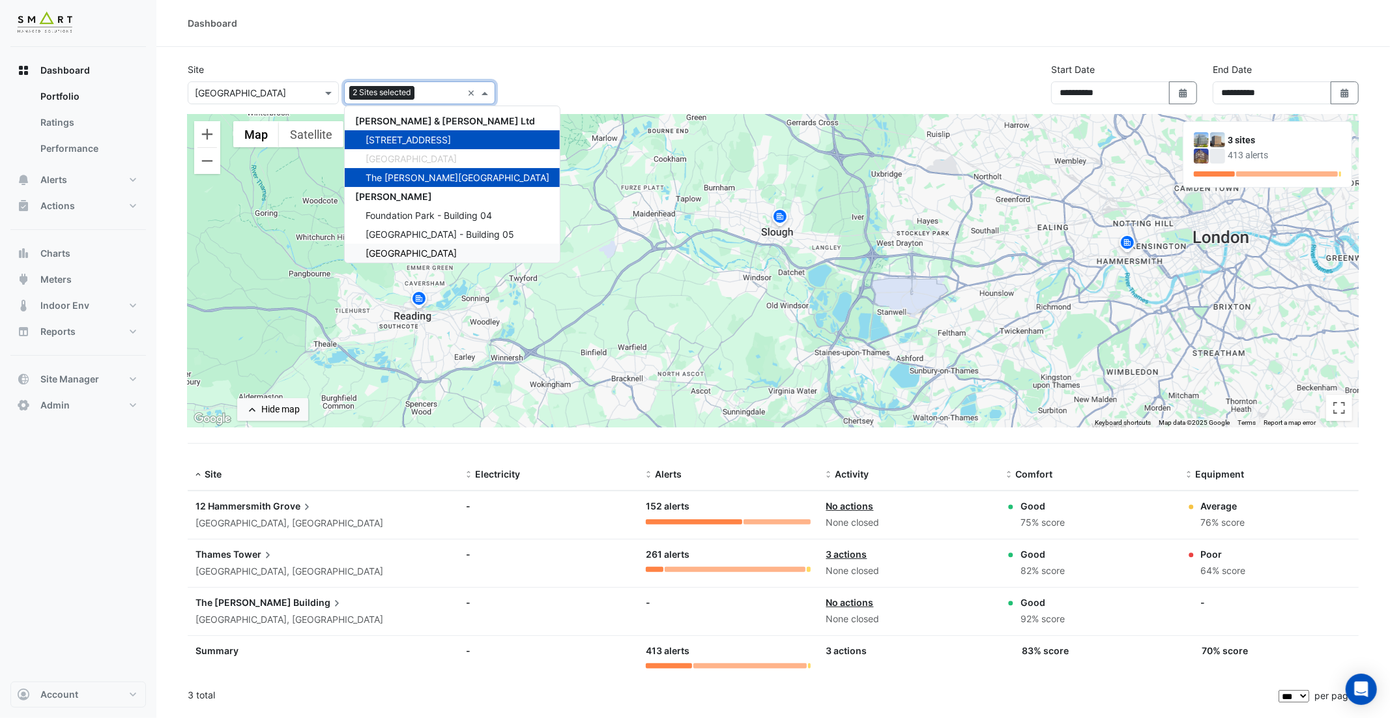
click at [397, 250] on span "Marble Arch Place" at bounding box center [411, 253] width 91 height 11
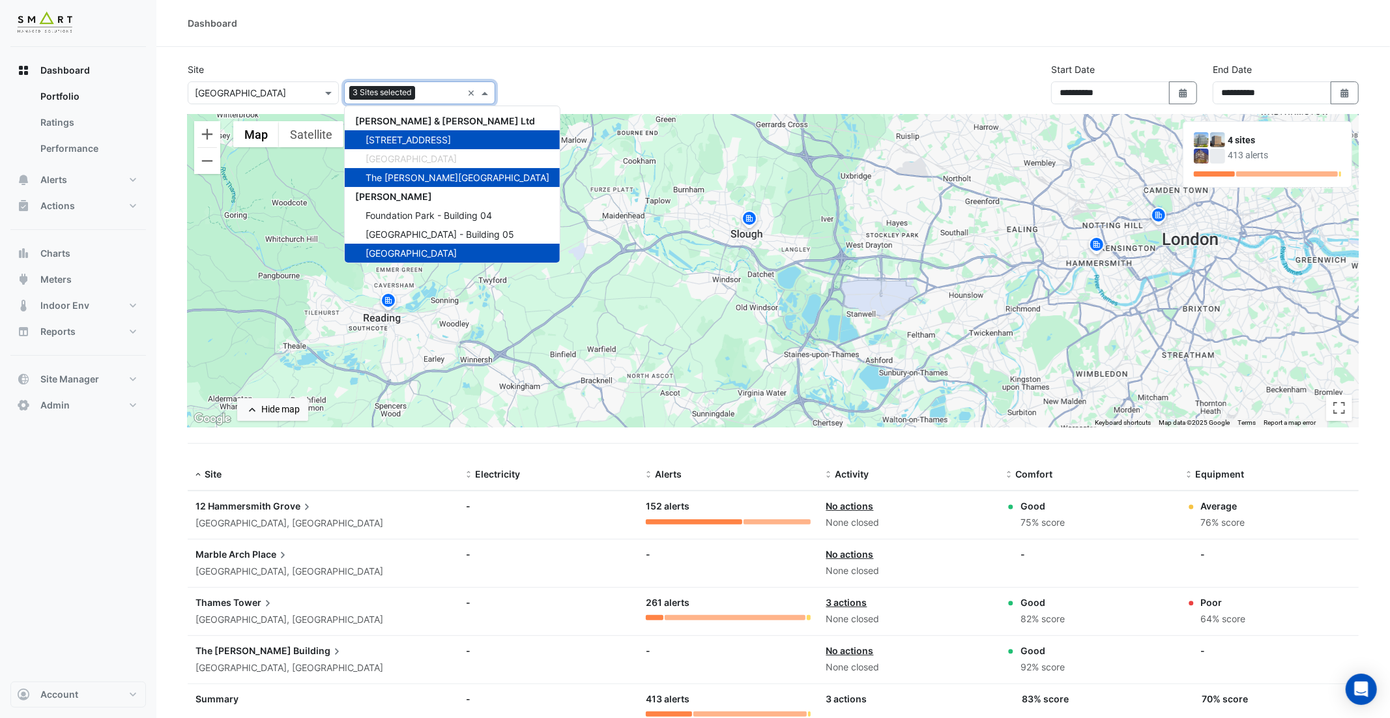
click at [270, 547] on span "Place" at bounding box center [270, 554] width 37 height 14
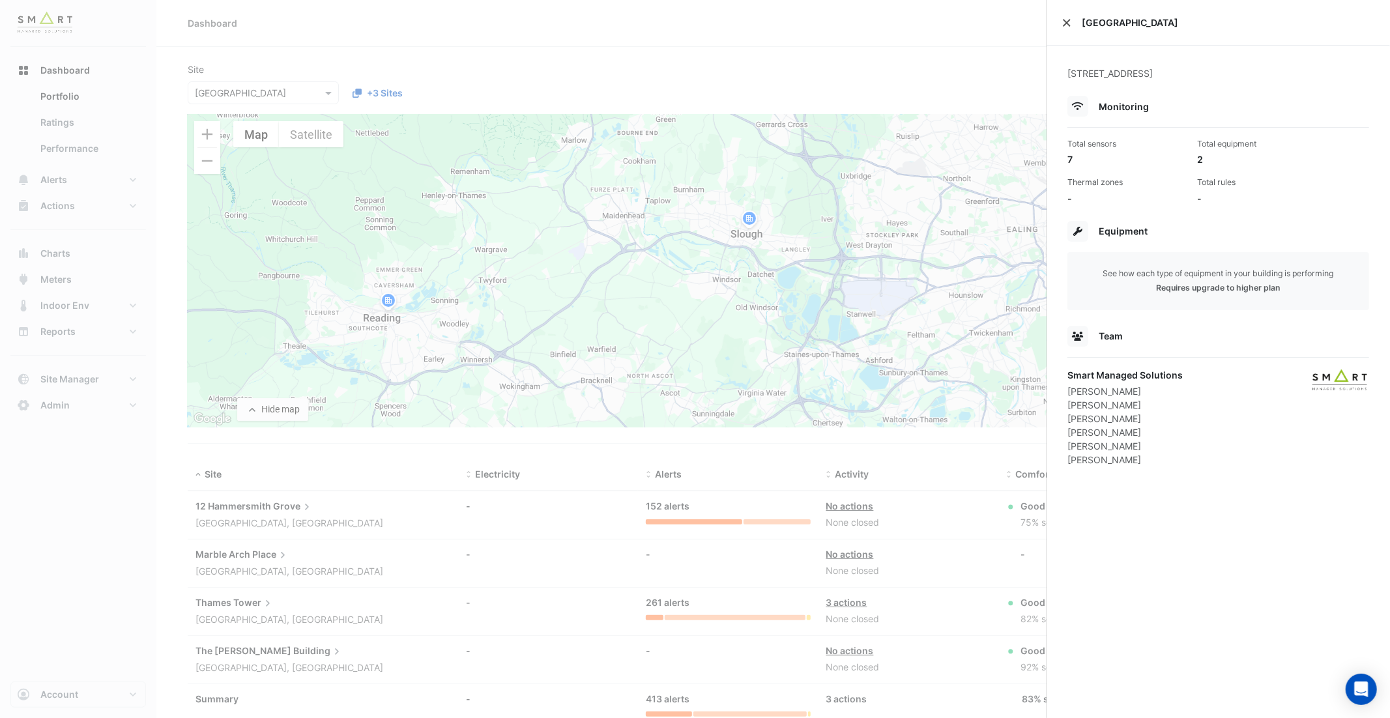
click at [1063, 23] on button "Close" at bounding box center [1066, 22] width 9 height 9
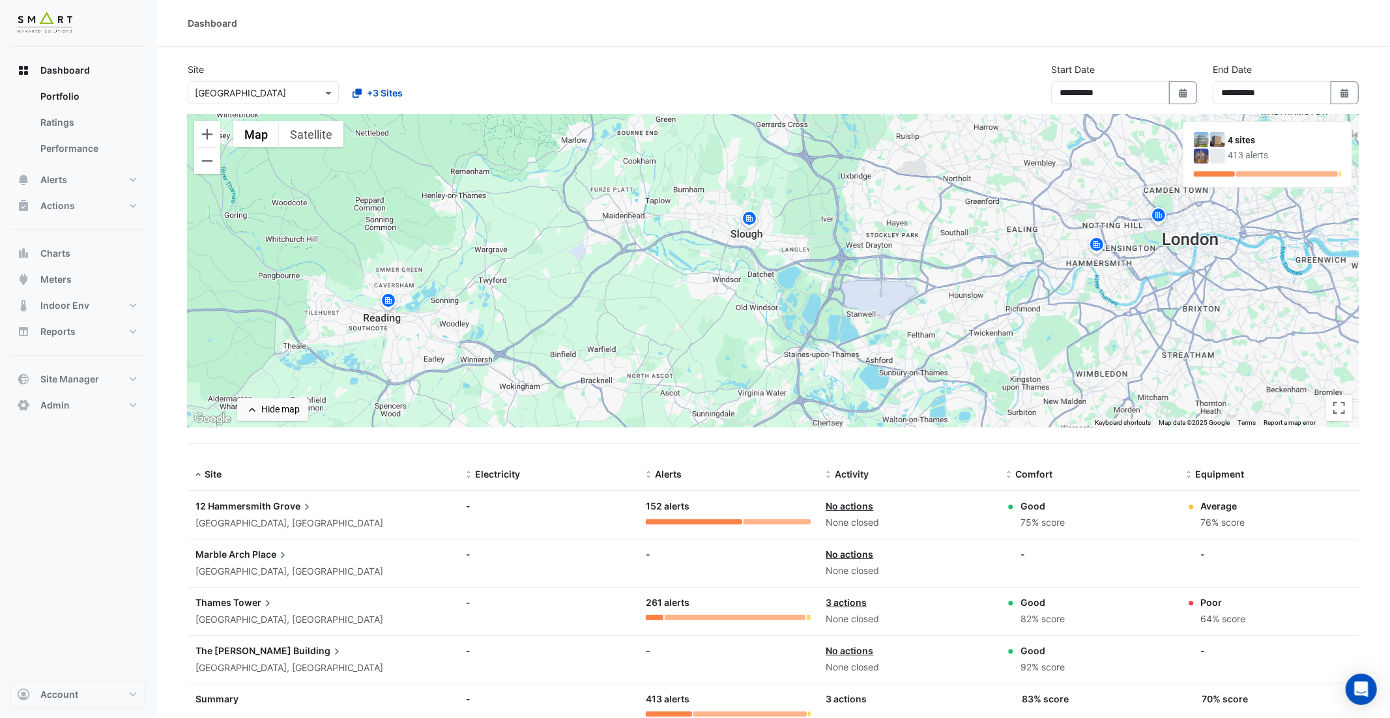
click at [323, 506] on div "12 Hammersmith Grove" at bounding box center [322, 506] width 255 height 14
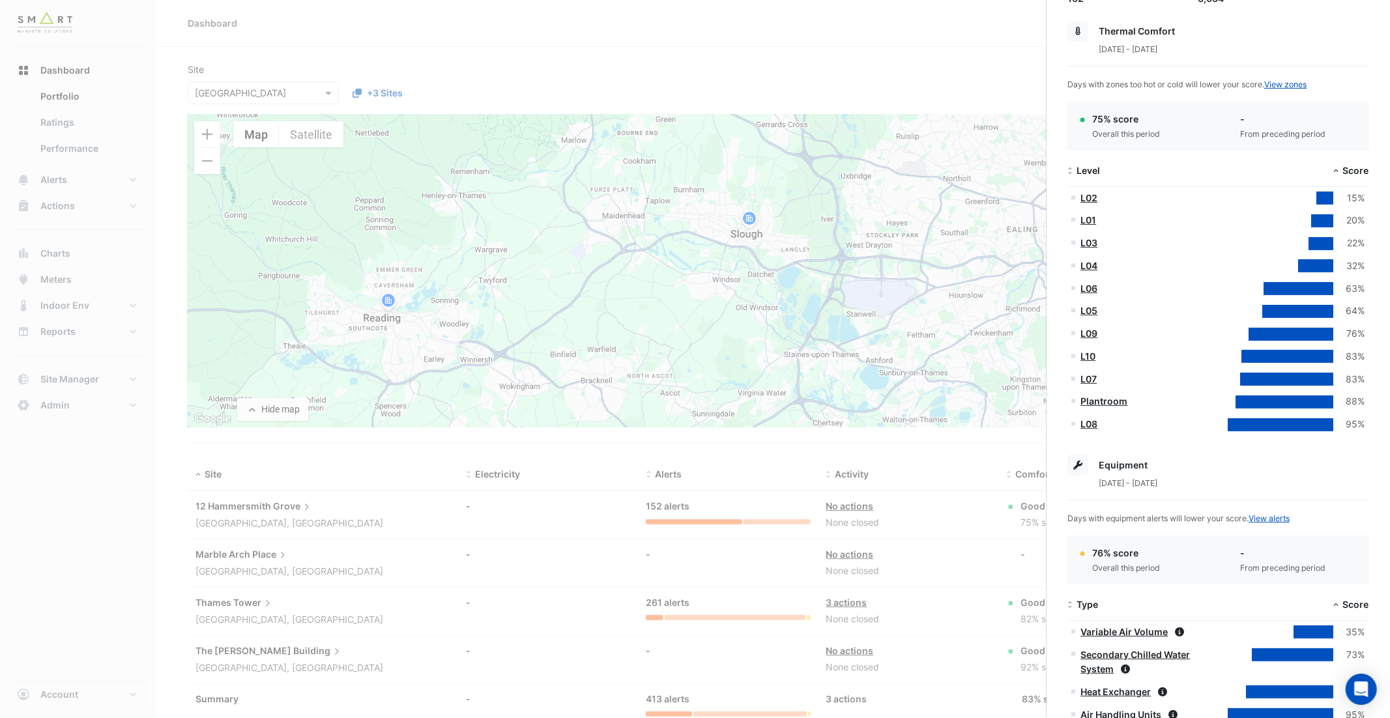
scroll to position [401, 0]
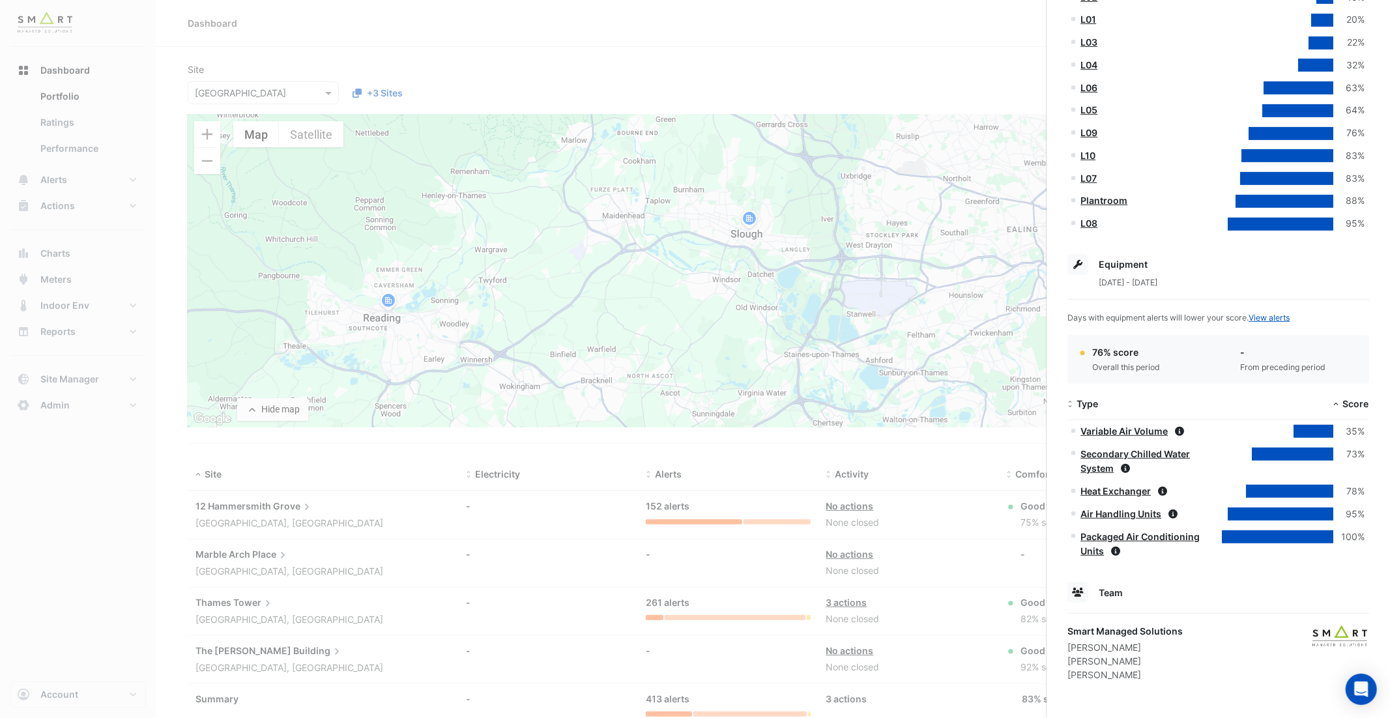
click at [1142, 682] on div "12 Hammersmith Grove, London, England Monitoring Total sensors 6,340 Total equi…" at bounding box center [1217, 181] width 343 height 1073
drag, startPoint x: 1133, startPoint y: 676, endPoint x: 1061, endPoint y: 674, distance: 71.7
click at [1061, 674] on div "12 Hammersmith Grove, London, England Monitoring Total sensors 6,340 Total equi…" at bounding box center [1217, 181] width 343 height 1073
copy div "Misael Oliveira"
click at [339, 534] on ngb-offcanvas-backdrop at bounding box center [695, 359] width 1390 height 718
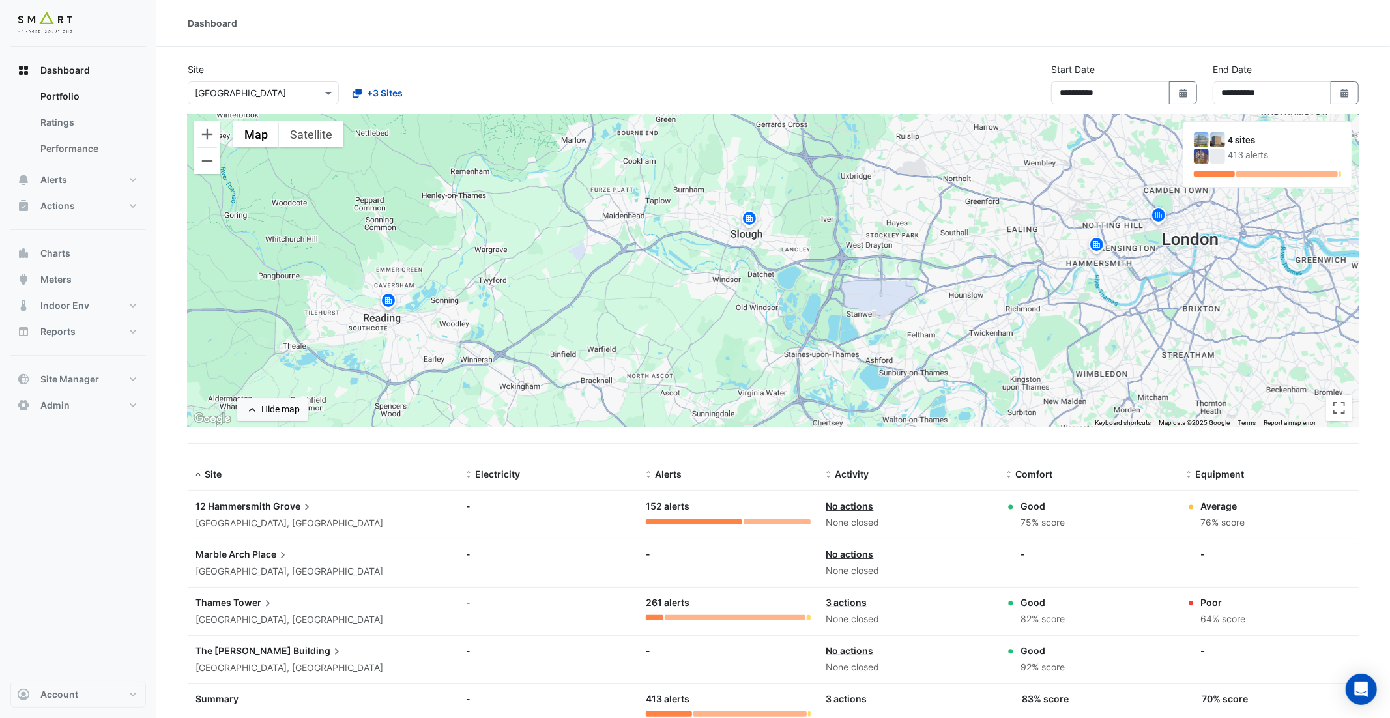
click at [295, 571] on div "London, England" at bounding box center [322, 571] width 255 height 15
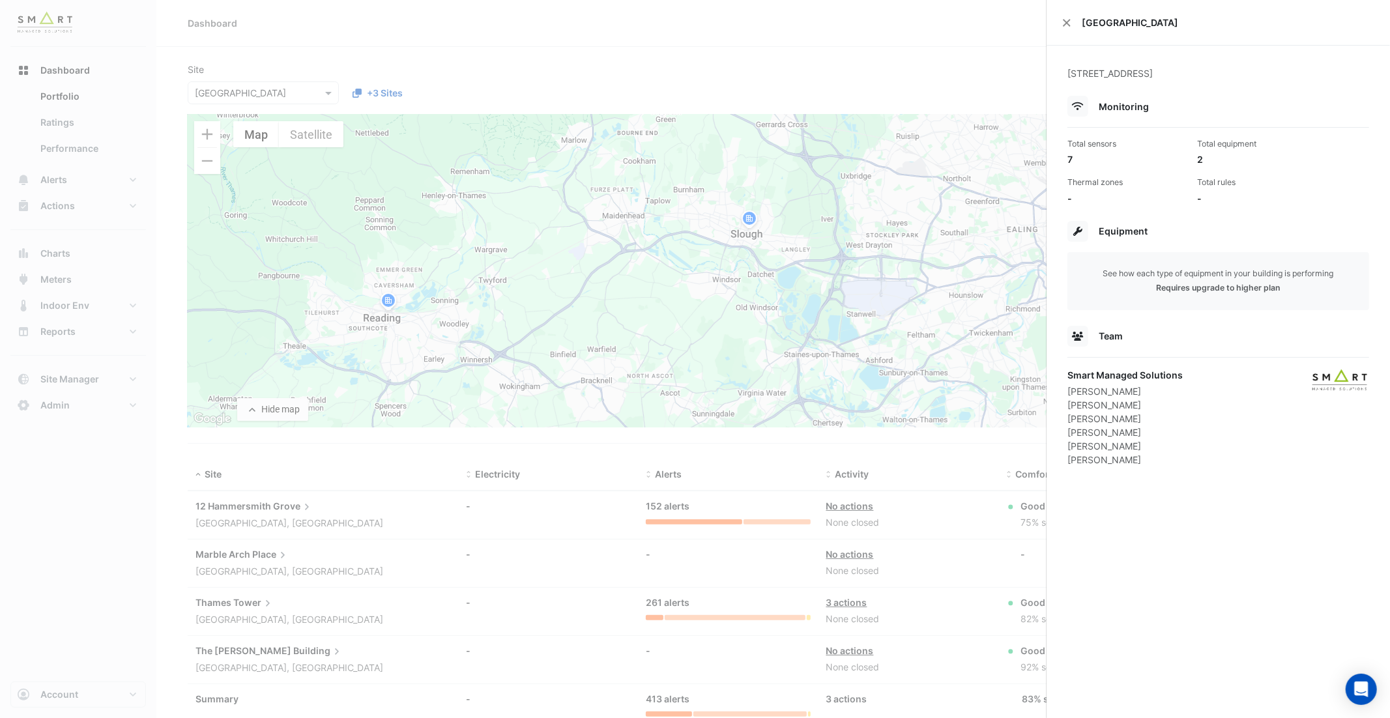
click at [280, 611] on ngb-offcanvas-backdrop at bounding box center [695, 359] width 1390 height 718
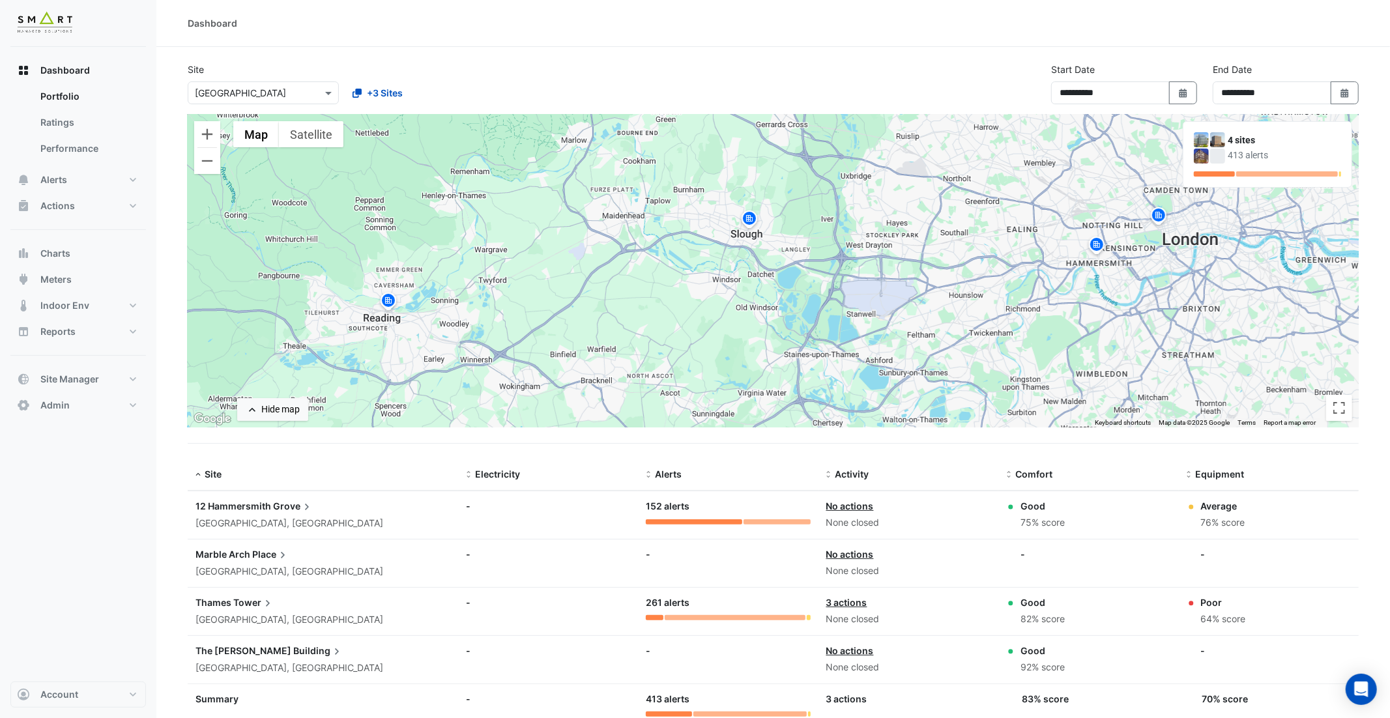
click at [253, 597] on span "Tower" at bounding box center [253, 603] width 41 height 14
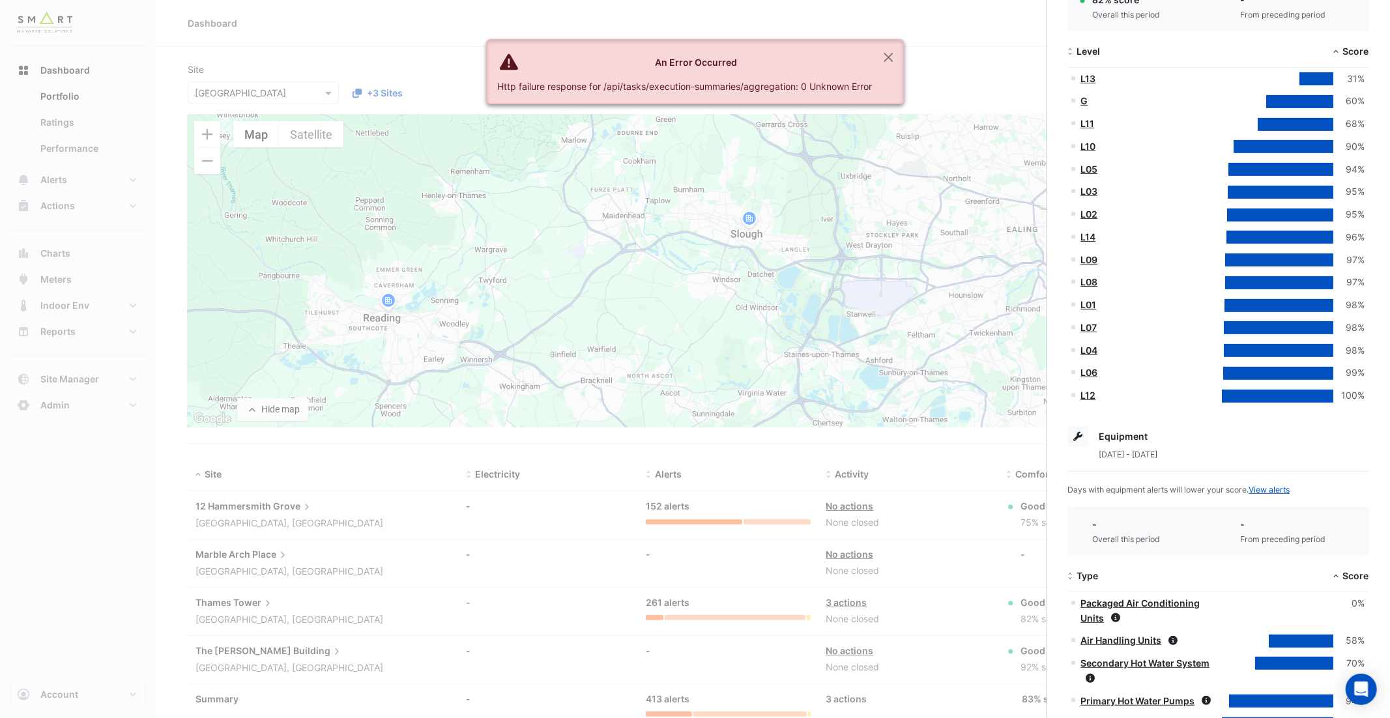
scroll to position [506, 0]
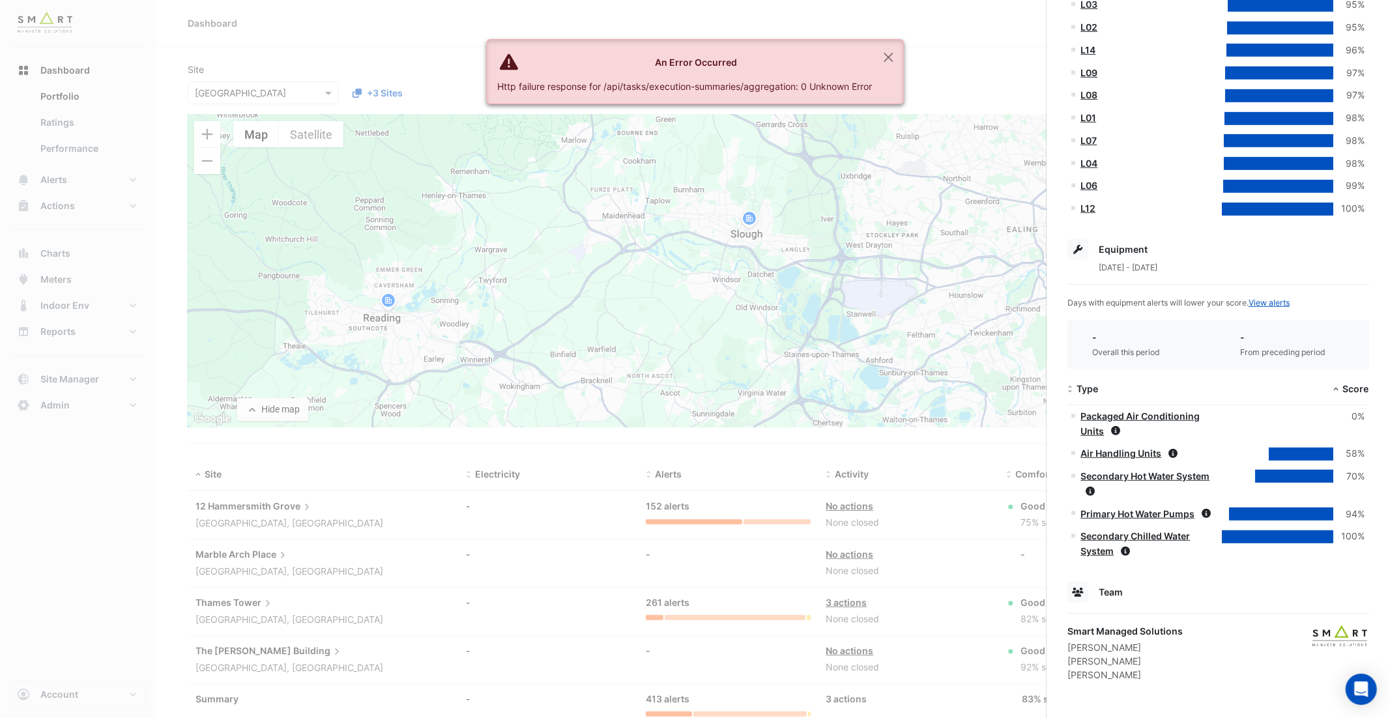
click at [251, 650] on ngb-offcanvas-backdrop at bounding box center [695, 359] width 1390 height 718
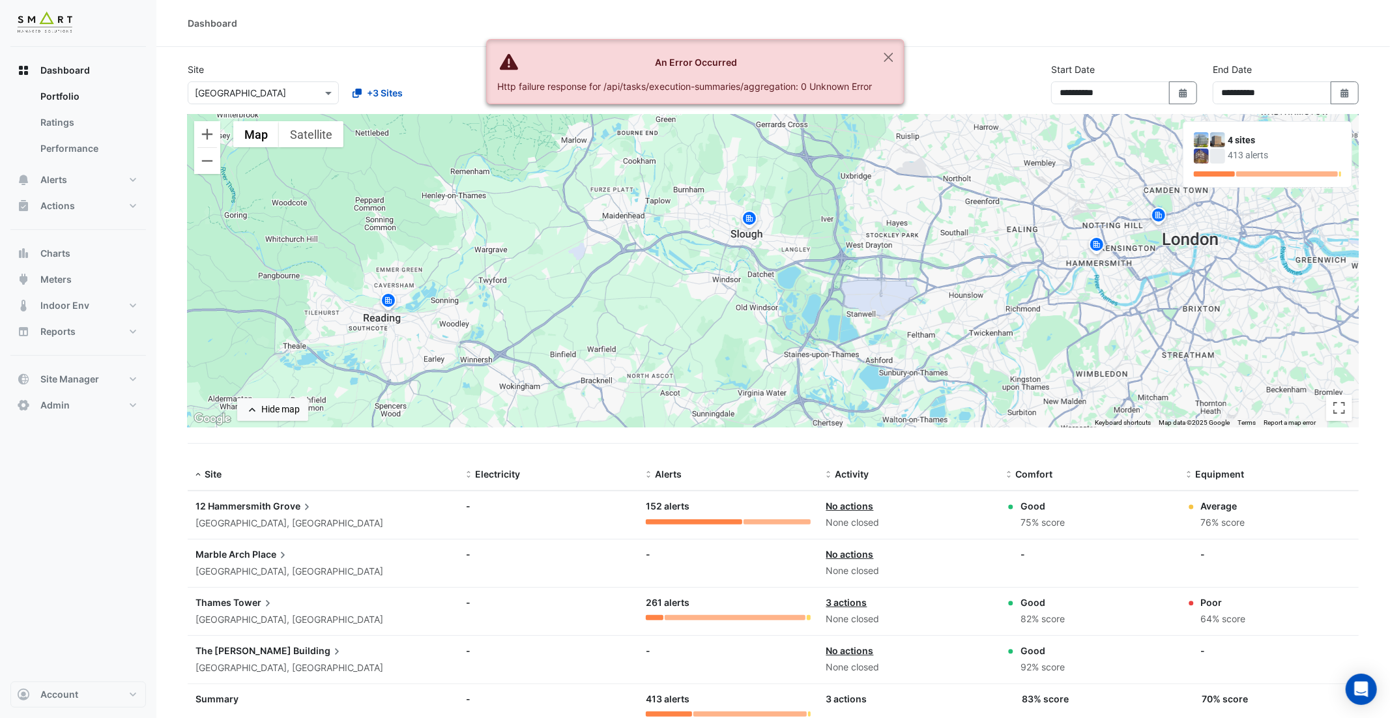
click at [244, 656] on div "The Porter Building Slough, England" at bounding box center [322, 660] width 255 height 32
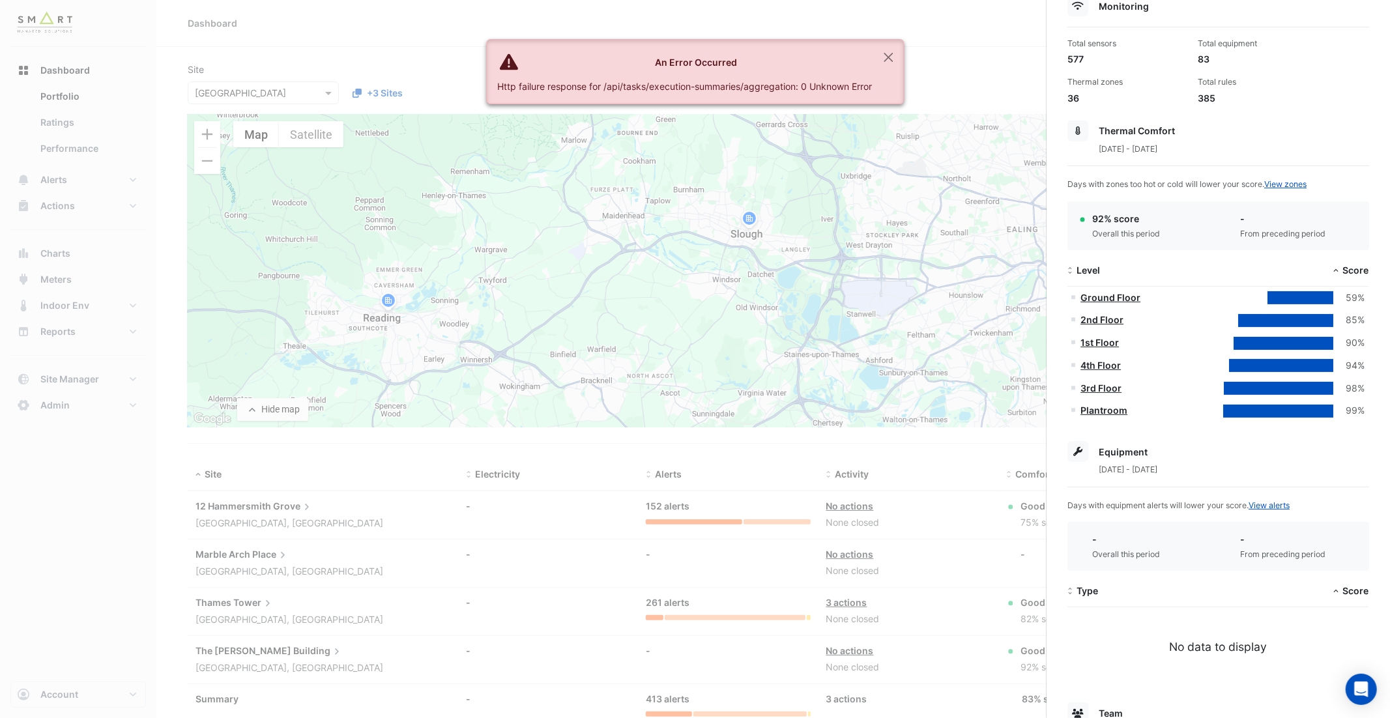
scroll to position [220, 0]
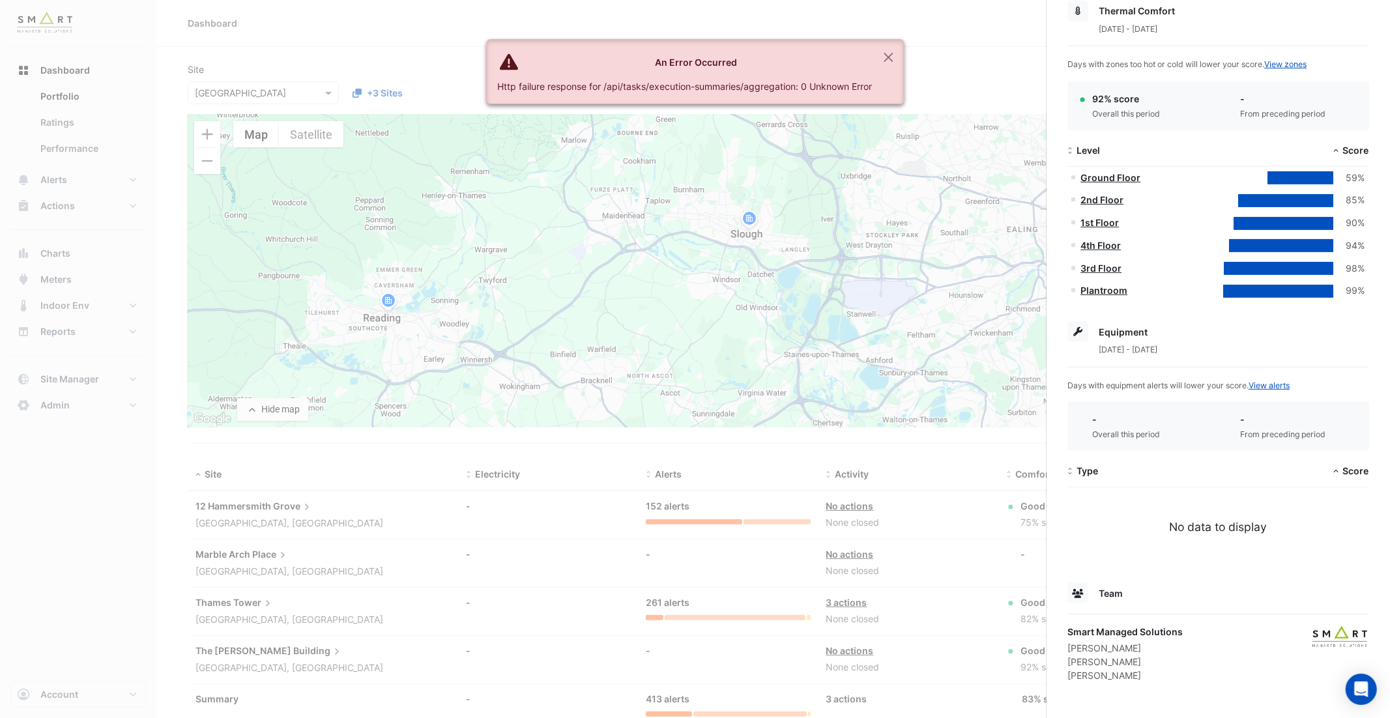
click at [268, 608] on ngb-offcanvas-backdrop at bounding box center [695, 359] width 1390 height 718
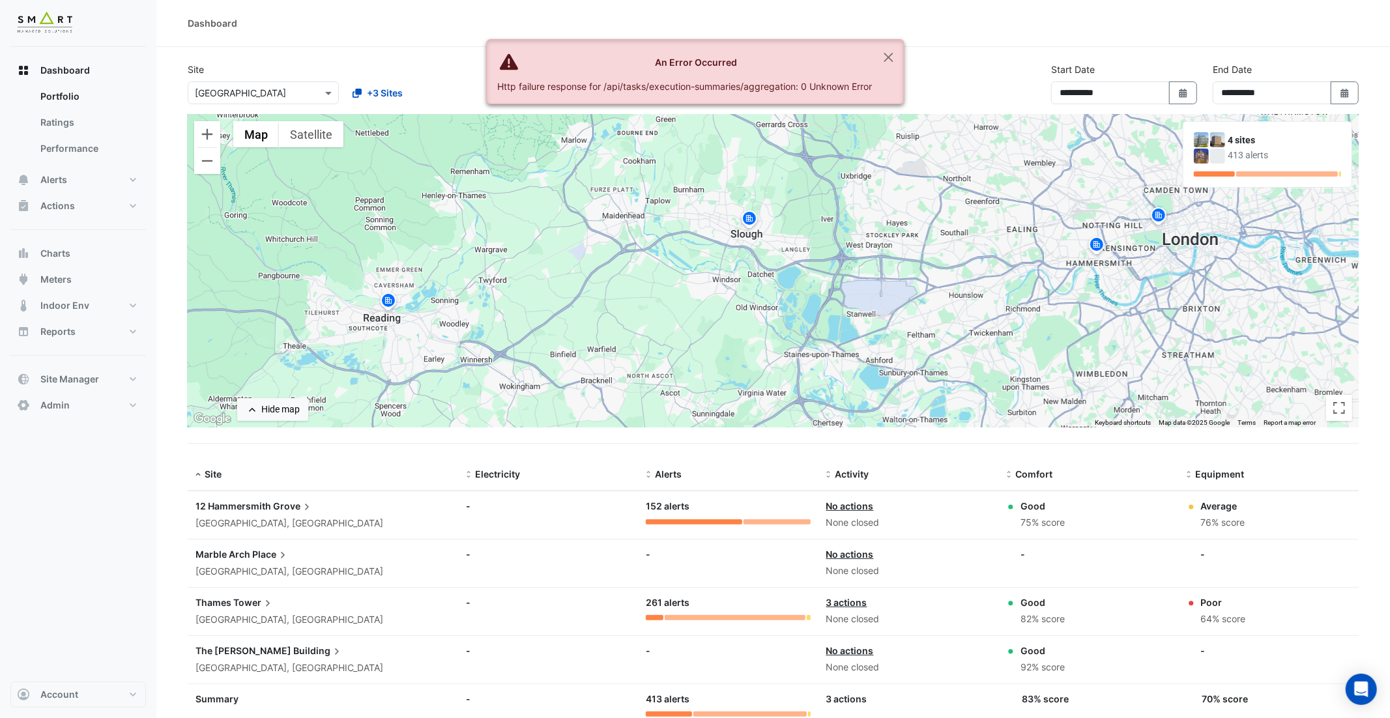
click at [253, 604] on span "Tower" at bounding box center [253, 603] width 41 height 14
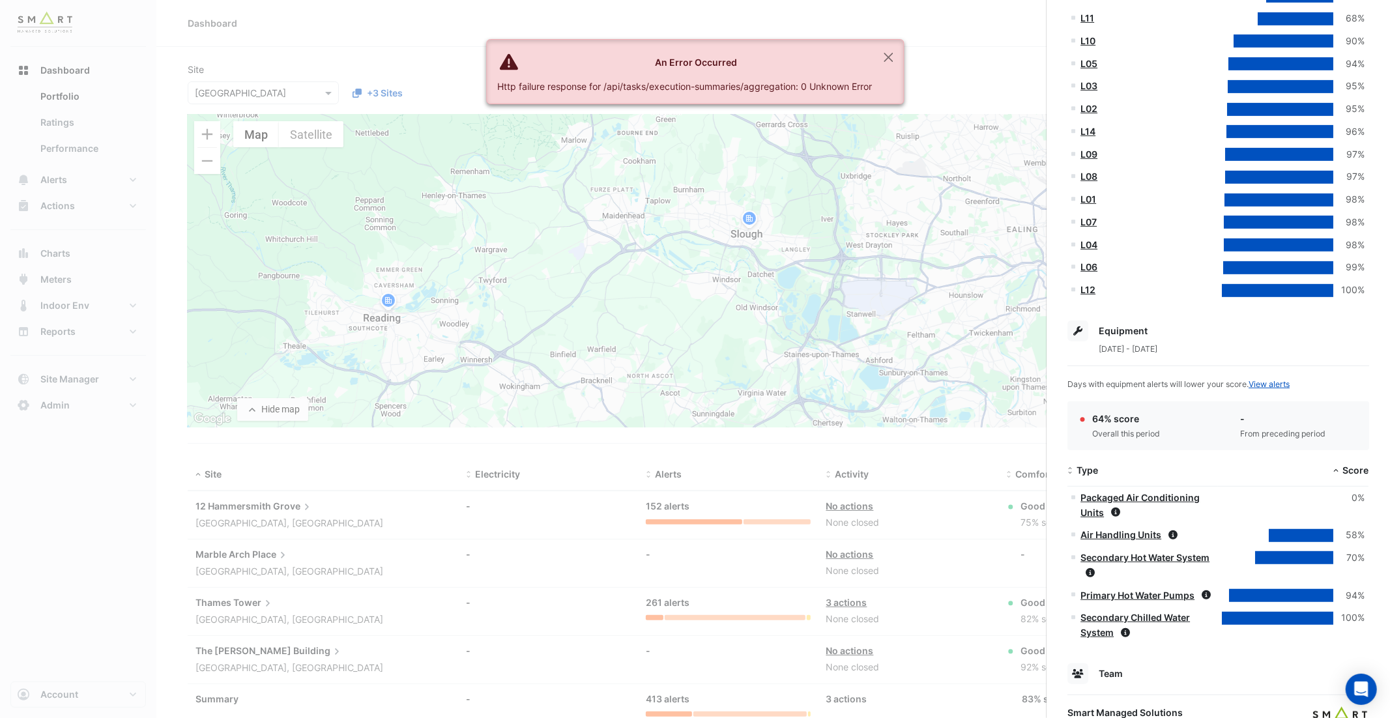
scroll to position [506, 0]
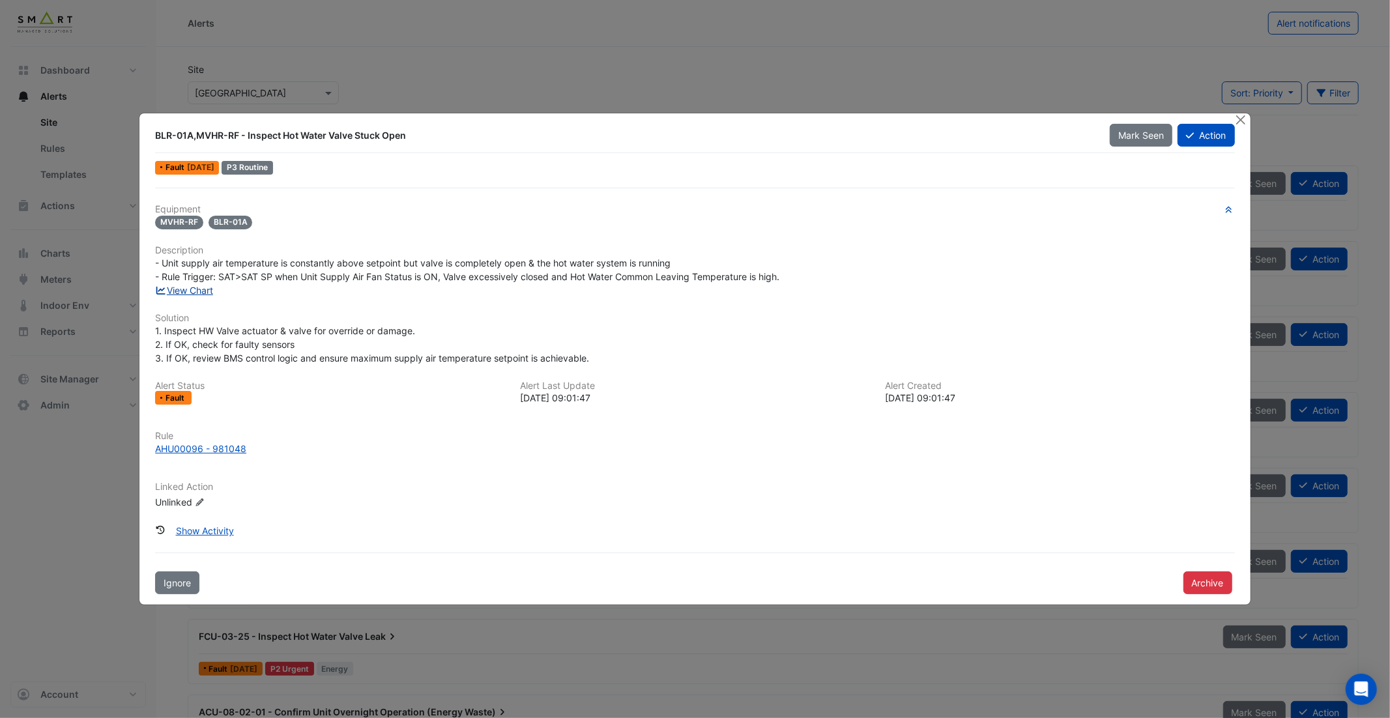
click at [194, 291] on link "View Chart" at bounding box center [184, 290] width 58 height 11
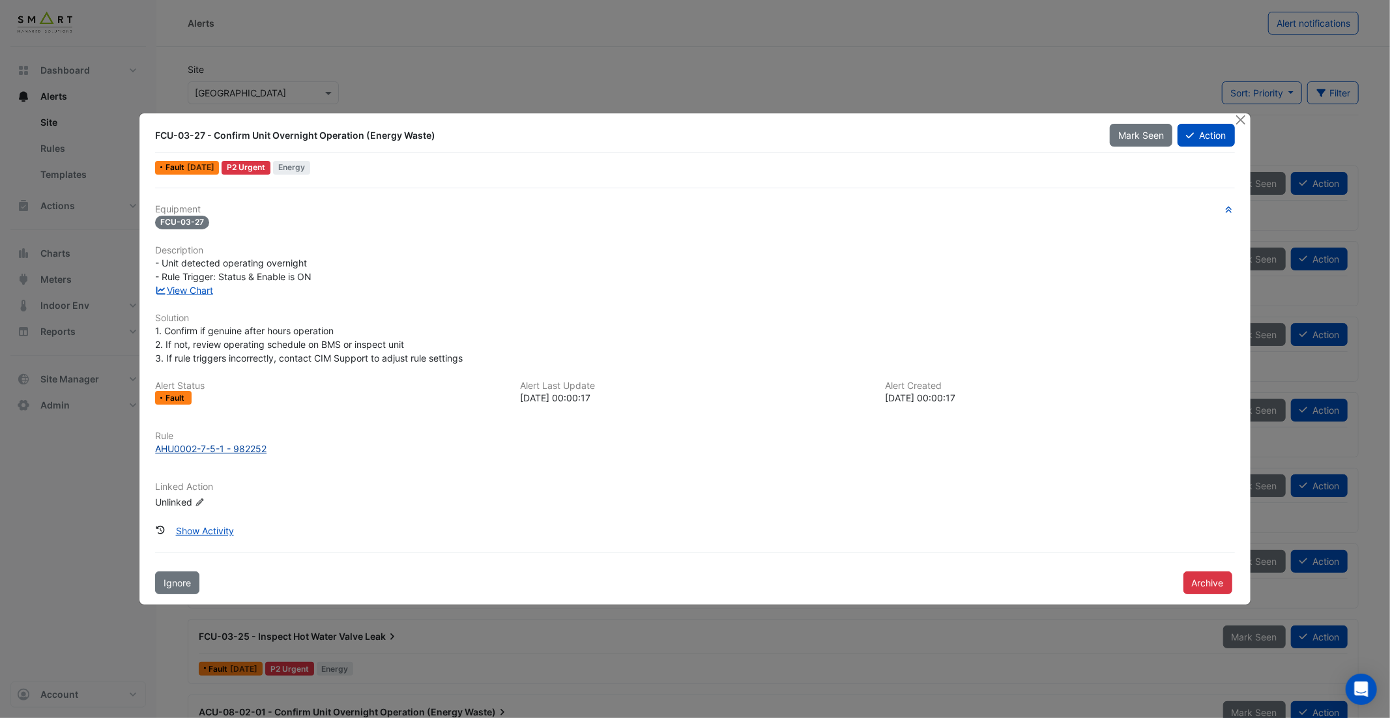
click at [234, 448] on div "AHU0002-7-5-1 - 982252" at bounding box center [210, 449] width 111 height 14
click at [203, 295] on div "View Chart" at bounding box center [694, 290] width 1095 height 14
click at [199, 291] on link "View Chart" at bounding box center [184, 290] width 58 height 11
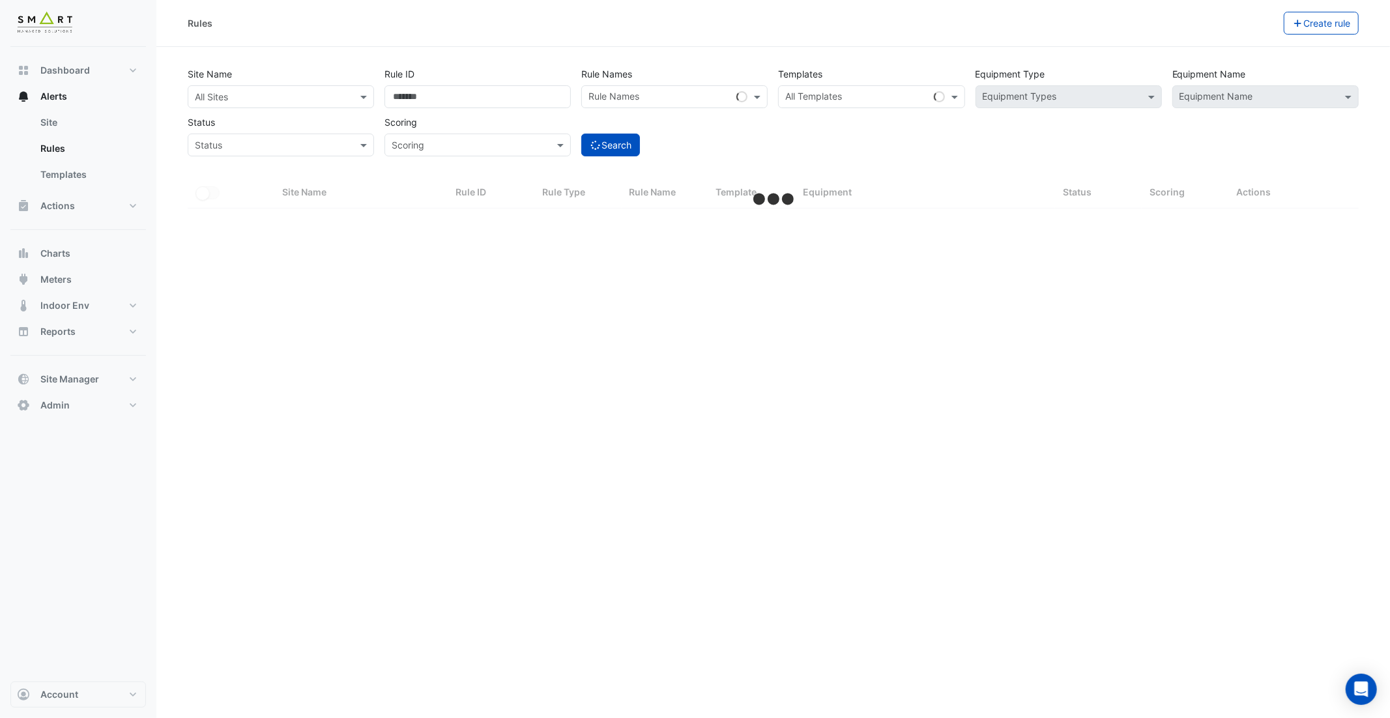
select select "***"
